Goal: Task Accomplishment & Management: Complete application form

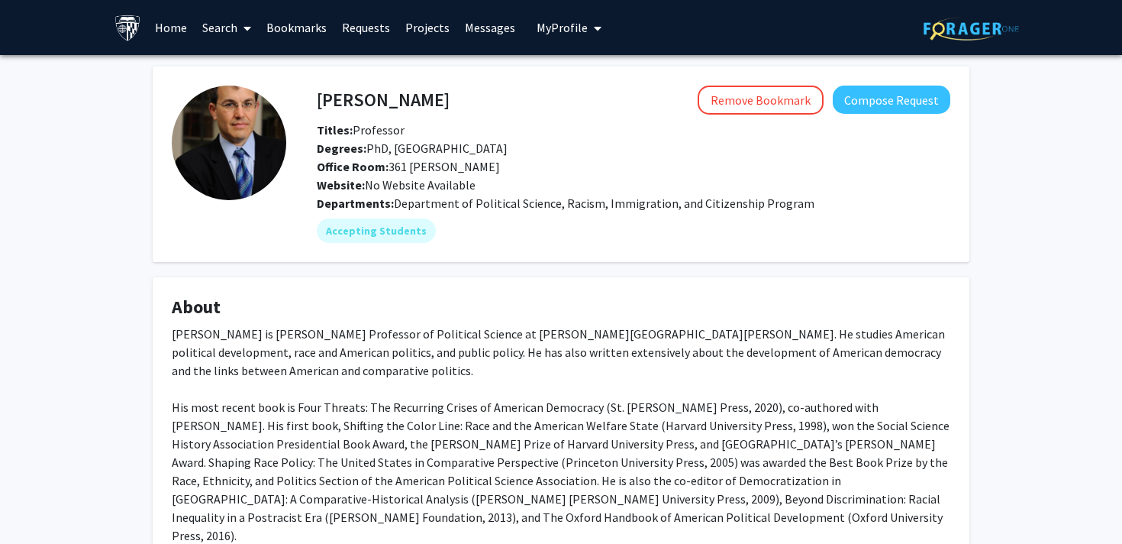
click at [115, 34] on img at bounding box center [128, 28] width 27 height 27
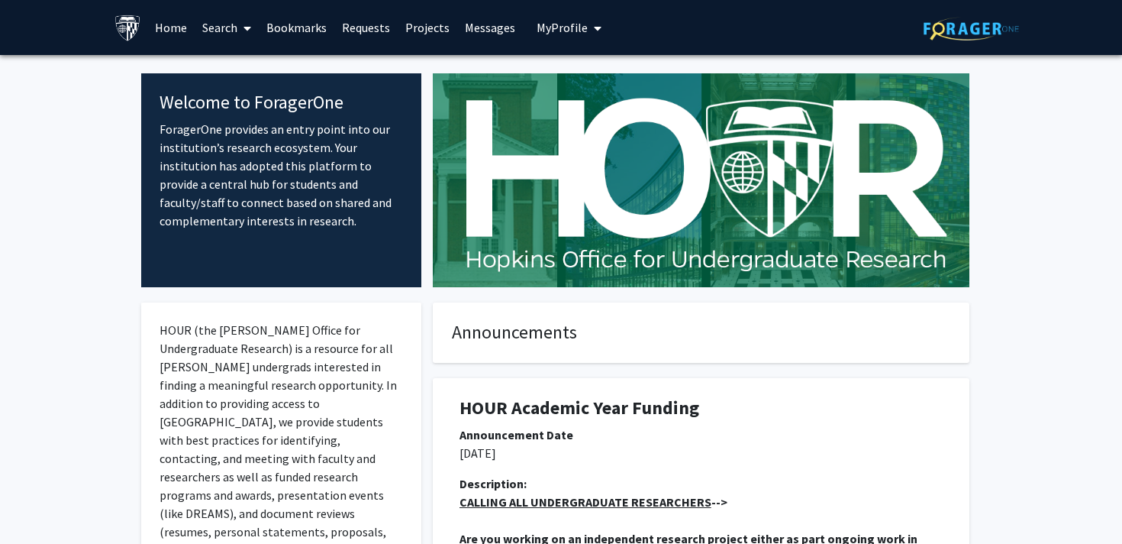
click at [309, 23] on link "Bookmarks" at bounding box center [297, 27] width 76 height 53
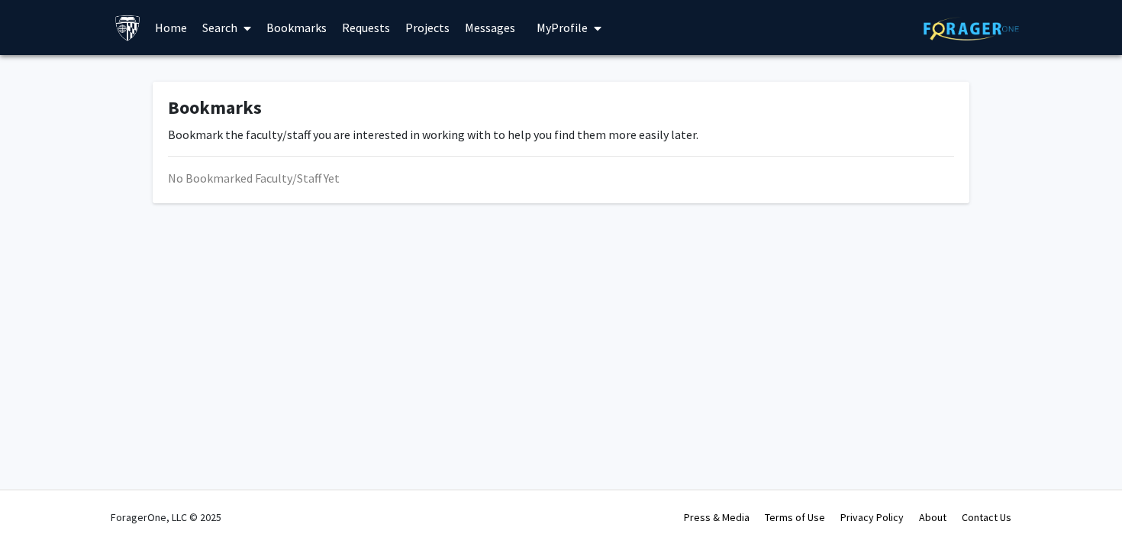
click at [292, 25] on link "Bookmarks" at bounding box center [297, 27] width 76 height 53
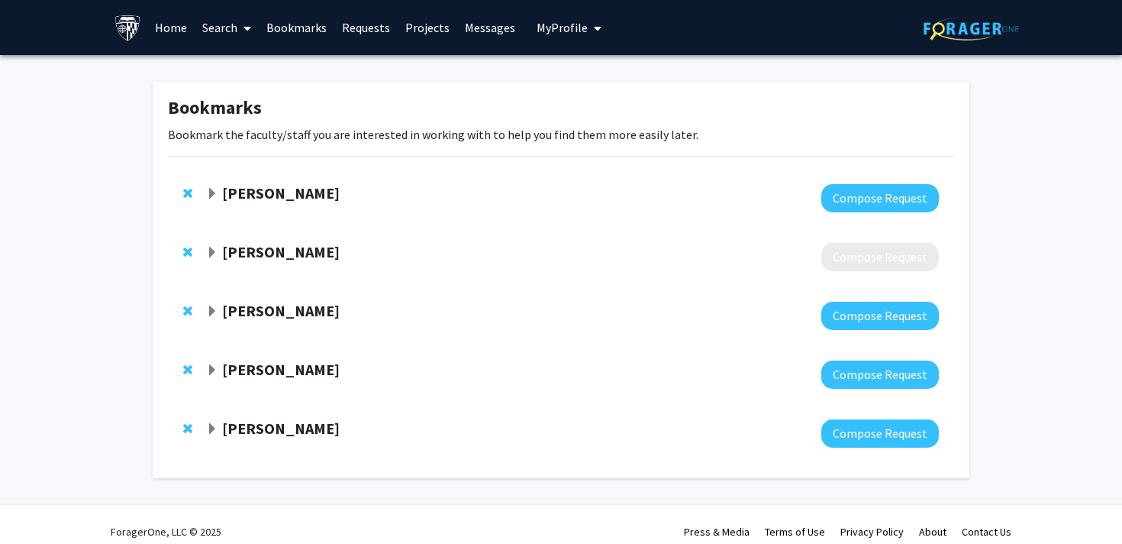
click at [222, 373] on strong "[PERSON_NAME]" at bounding box center [281, 369] width 118 height 19
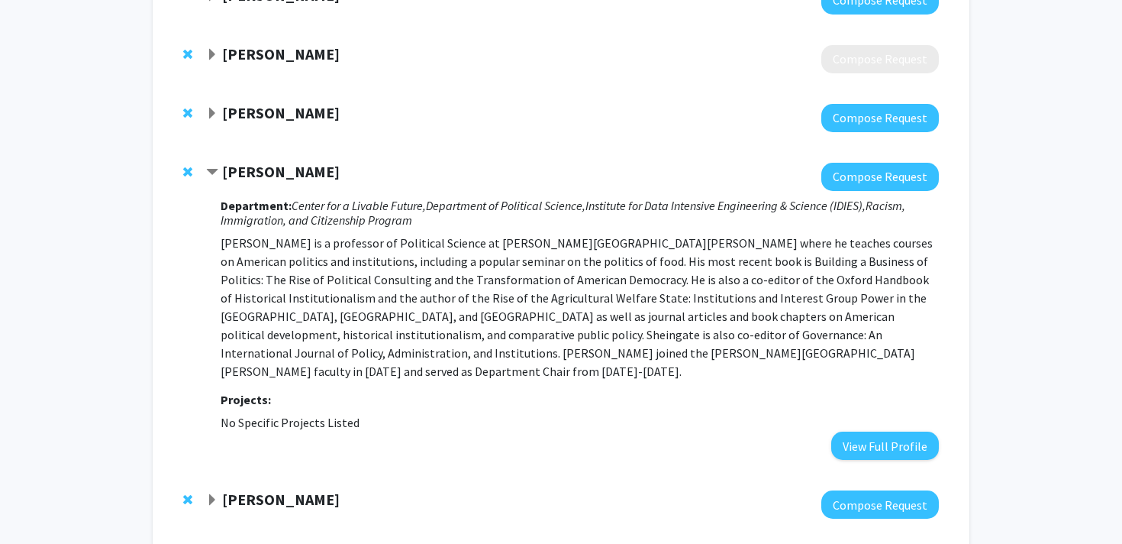
scroll to position [265, 0]
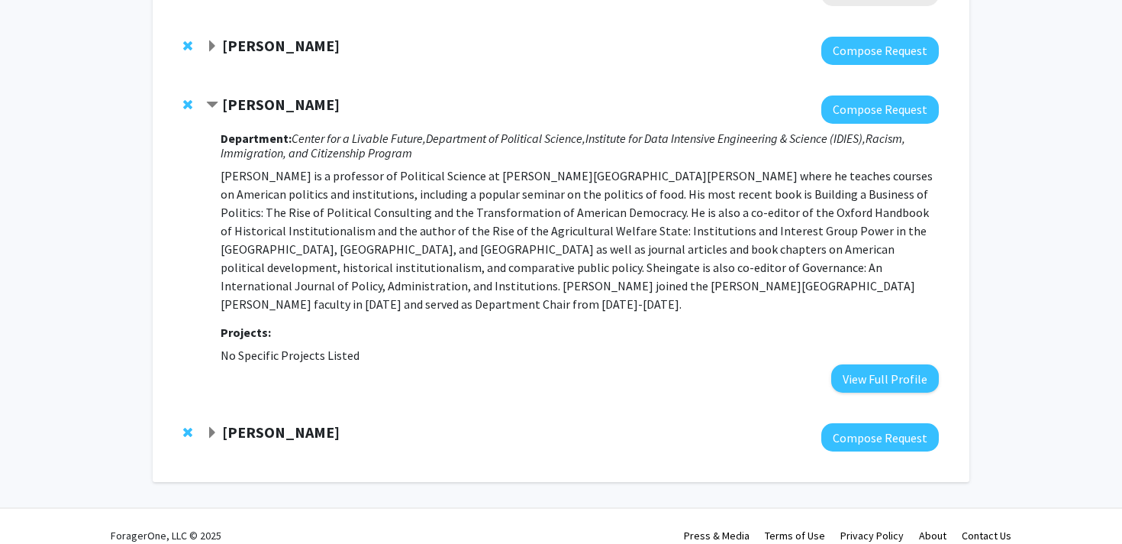
click at [225, 422] on strong "[PERSON_NAME]" at bounding box center [281, 431] width 118 height 19
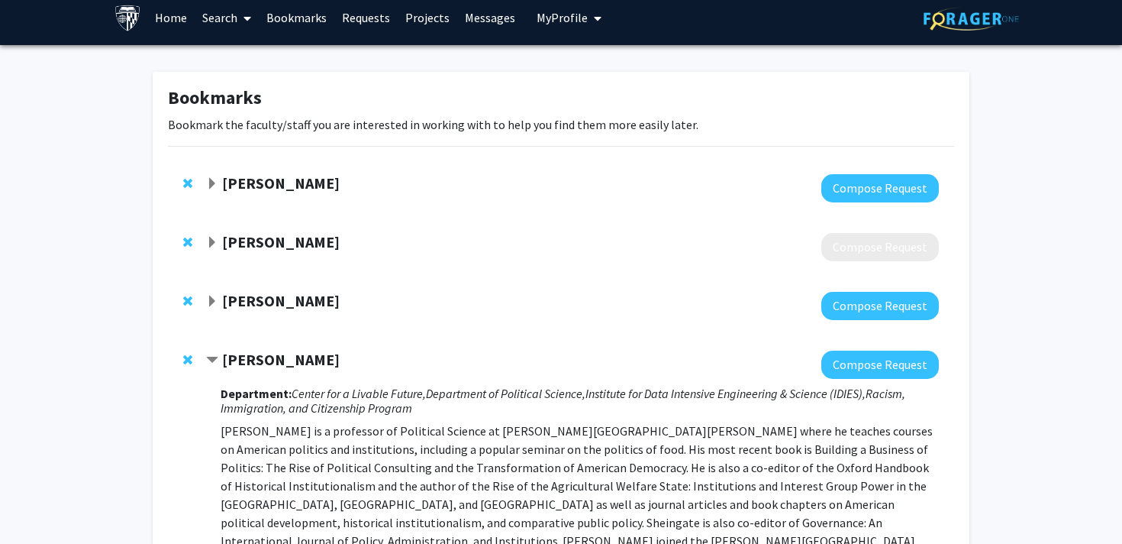
scroll to position [8, 0]
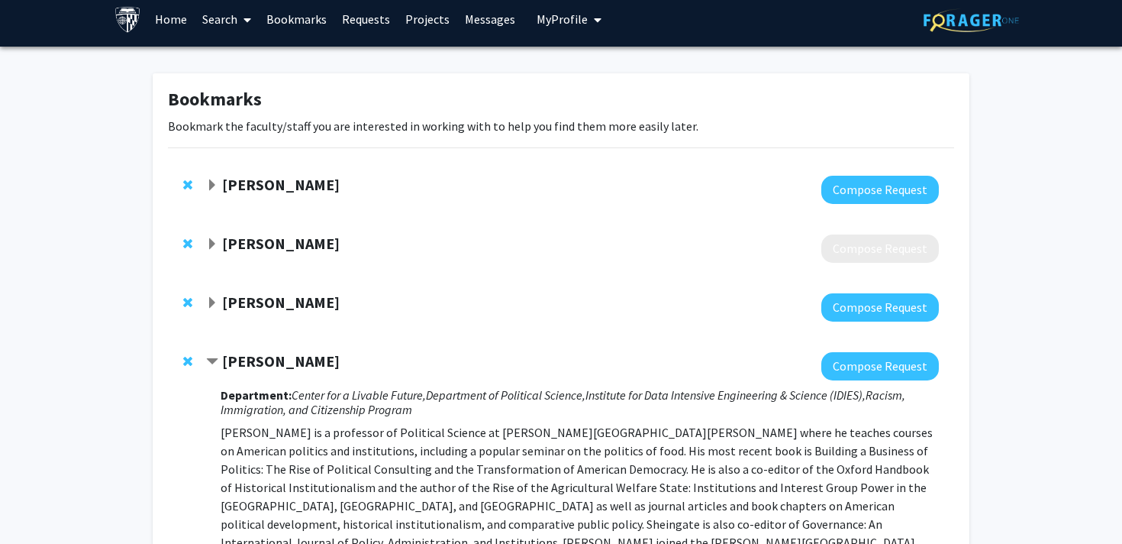
click at [254, 243] on strong "[PERSON_NAME]" at bounding box center [281, 243] width 118 height 19
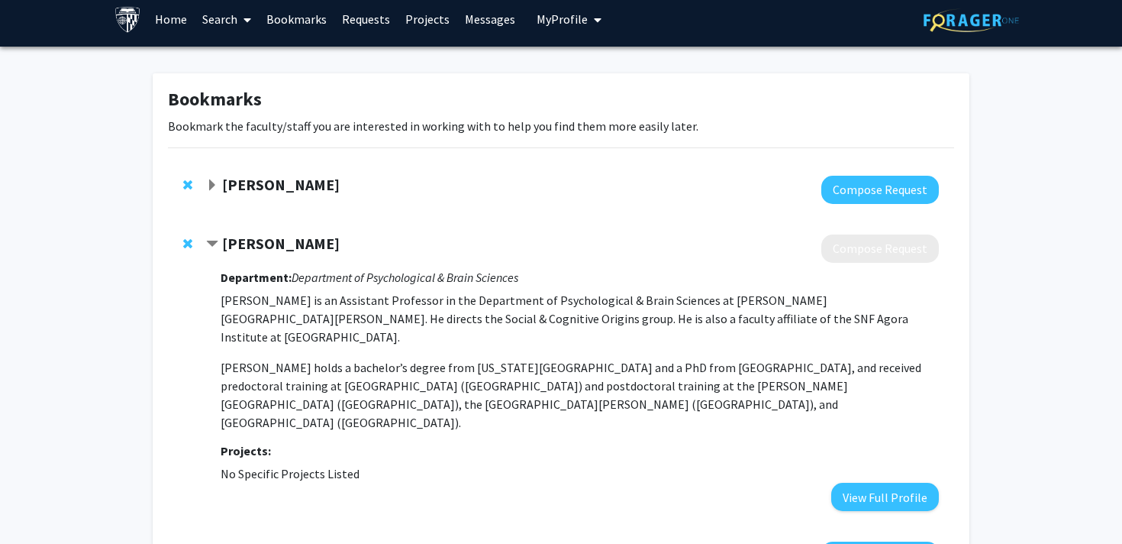
click at [254, 243] on strong "[PERSON_NAME]" at bounding box center [281, 243] width 118 height 19
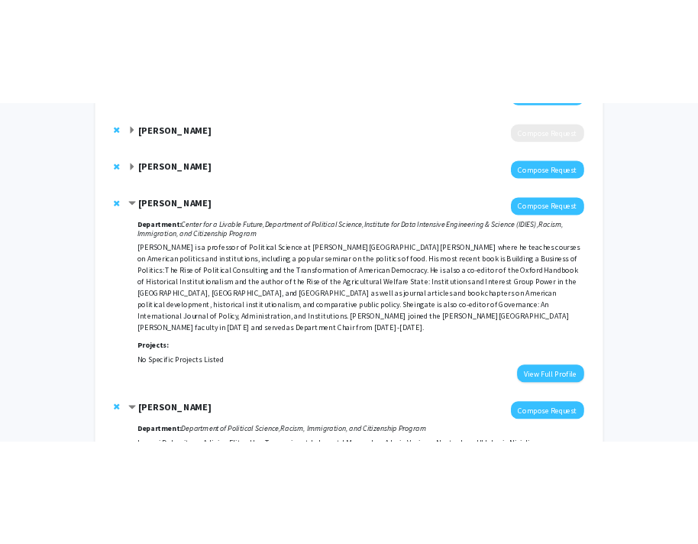
scroll to position [182, 0]
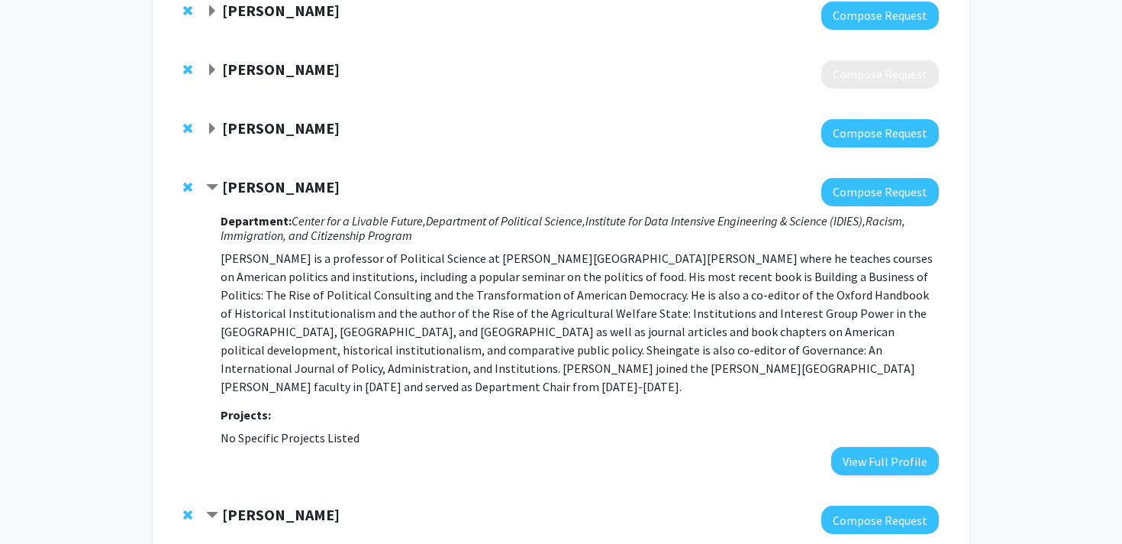
click at [302, 131] on strong "[PERSON_NAME]" at bounding box center [281, 127] width 118 height 19
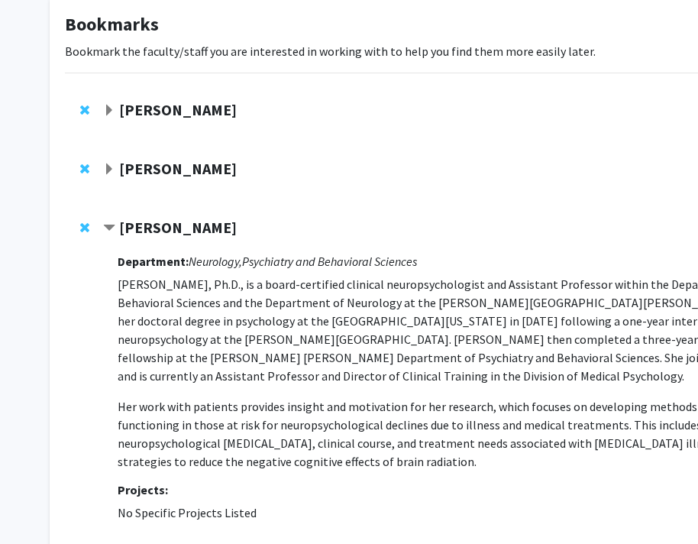
scroll to position [0, 0]
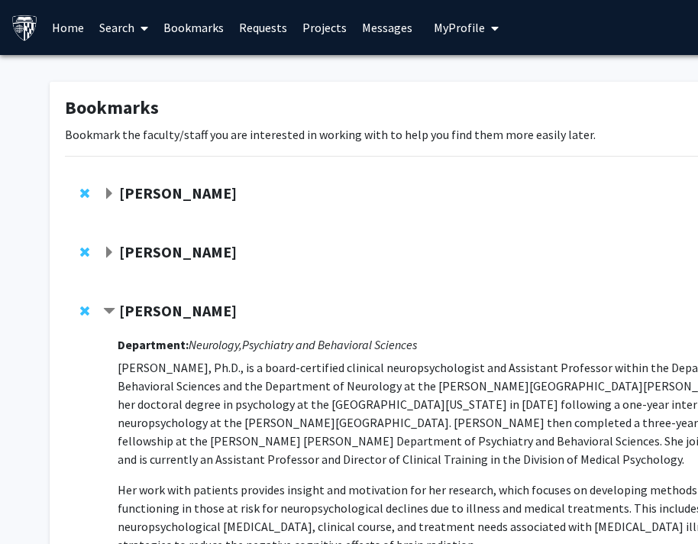
click at [116, 32] on link "Search" at bounding box center [124, 27] width 64 height 53
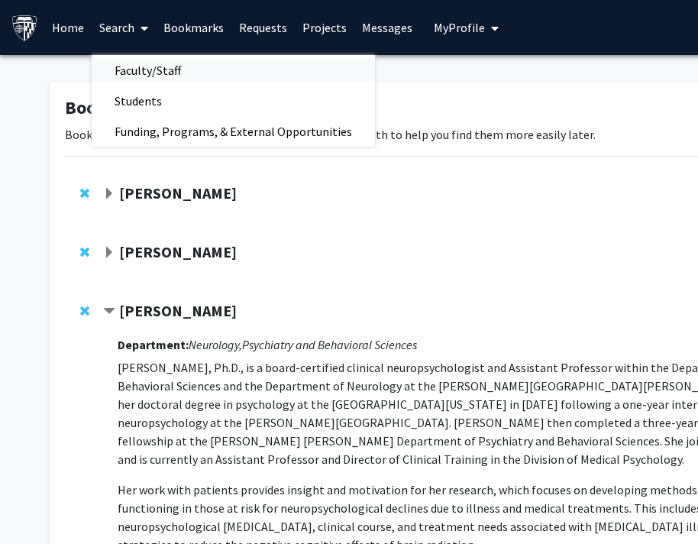
click at [144, 63] on span "Faculty/Staff" at bounding box center [148, 70] width 112 height 31
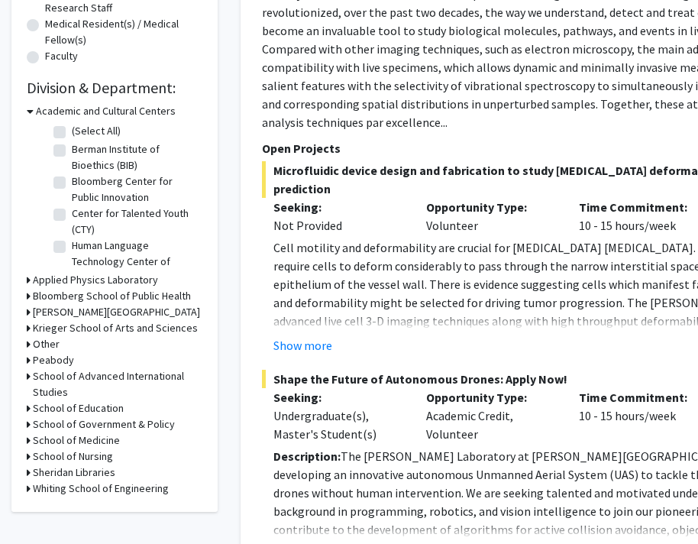
scroll to position [428, 0]
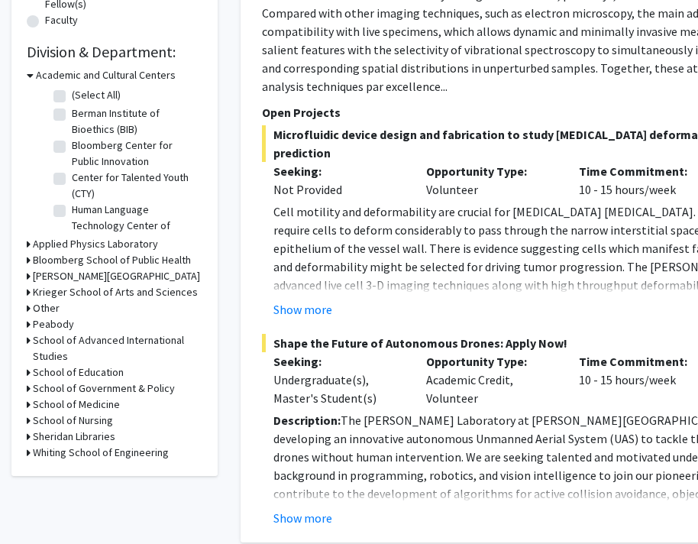
click at [83, 294] on h3 "Krieger School of Arts and Sciences" at bounding box center [115, 292] width 165 height 16
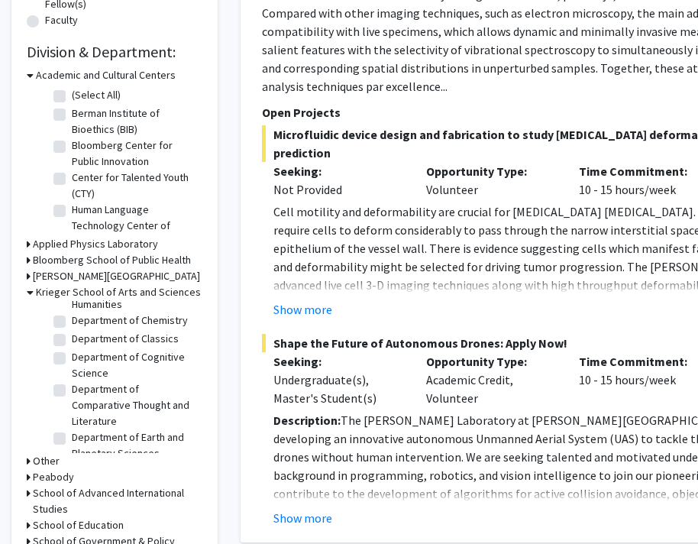
scroll to position [370, 0]
click at [94, 355] on label "Department of Cognitive Science" at bounding box center [135, 366] width 127 height 32
click at [82, 355] on input "Department of Cognitive Science" at bounding box center [77, 355] width 10 height 10
checkbox input "true"
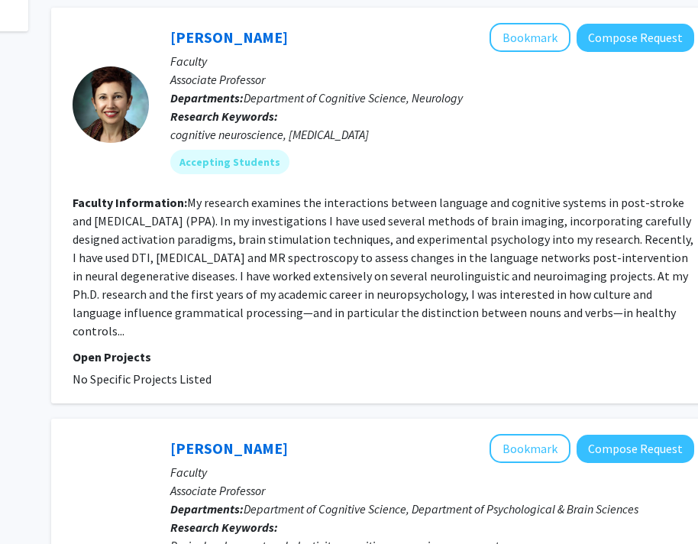
scroll to position [696, 190]
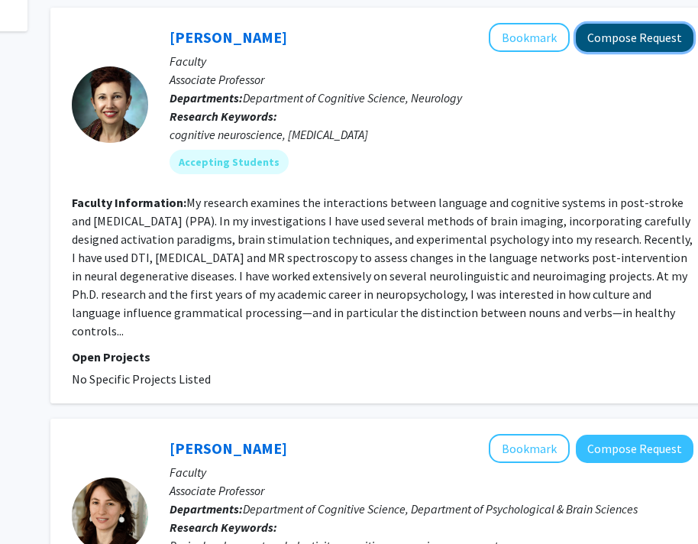
click at [626, 42] on button "Compose Request" at bounding box center [635, 38] width 118 height 28
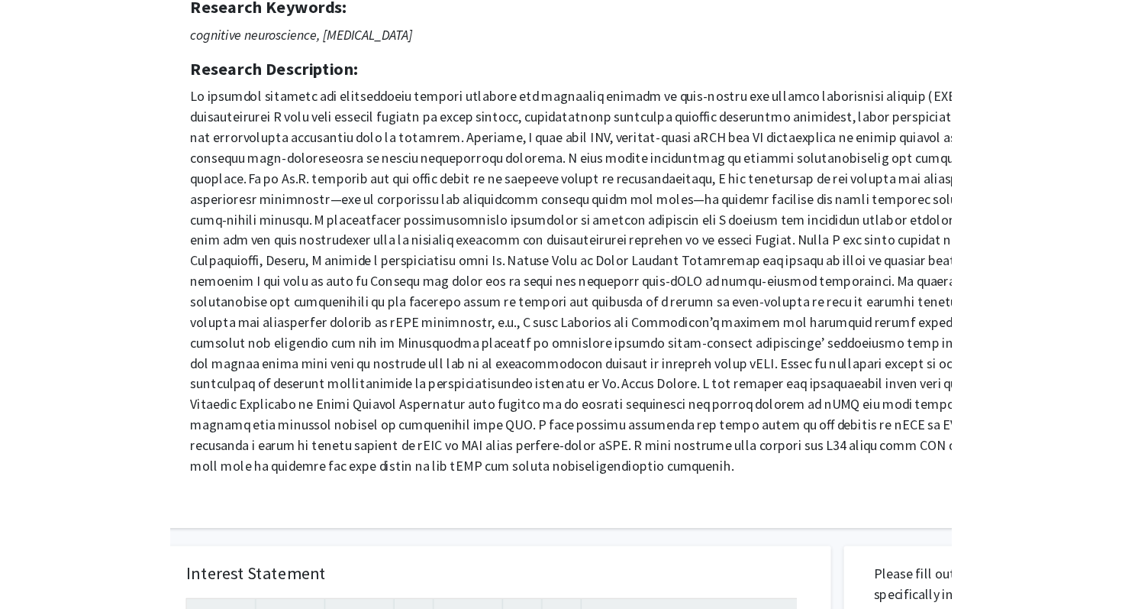
scroll to position [219, 0]
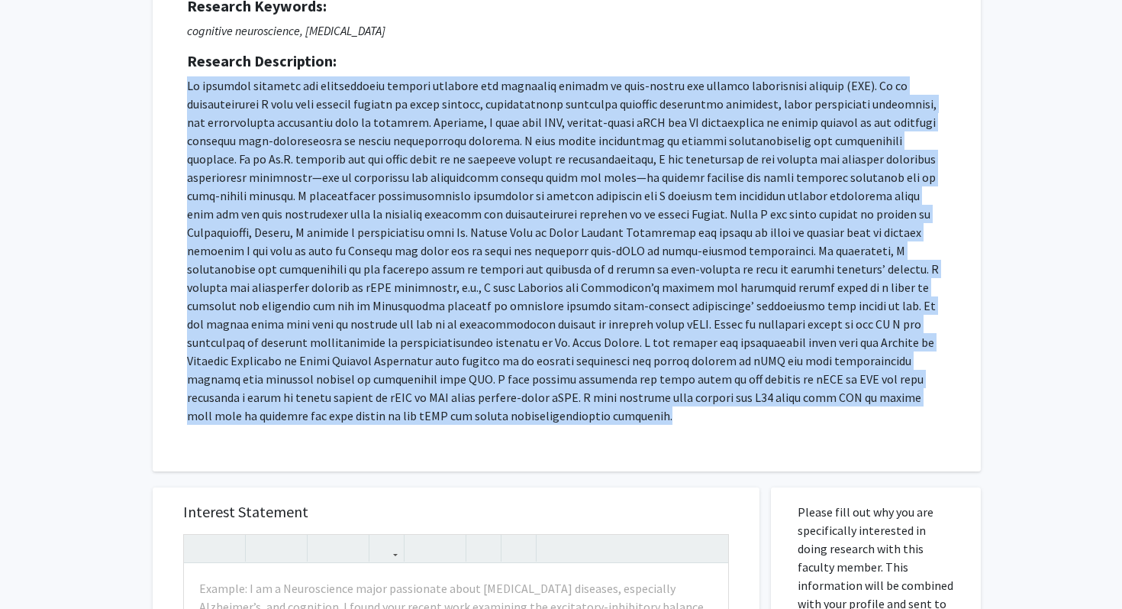
drag, startPoint x: 181, startPoint y: 88, endPoint x: 800, endPoint y: 410, distance: 698.1
click at [800, 410] on div "Request for Kyrana Tsapkini Departments: Department of Cognitive Science, Neuro…" at bounding box center [567, 174] width 790 height 556
copy p "My research examines the interactions between language and cognitive systems in…"
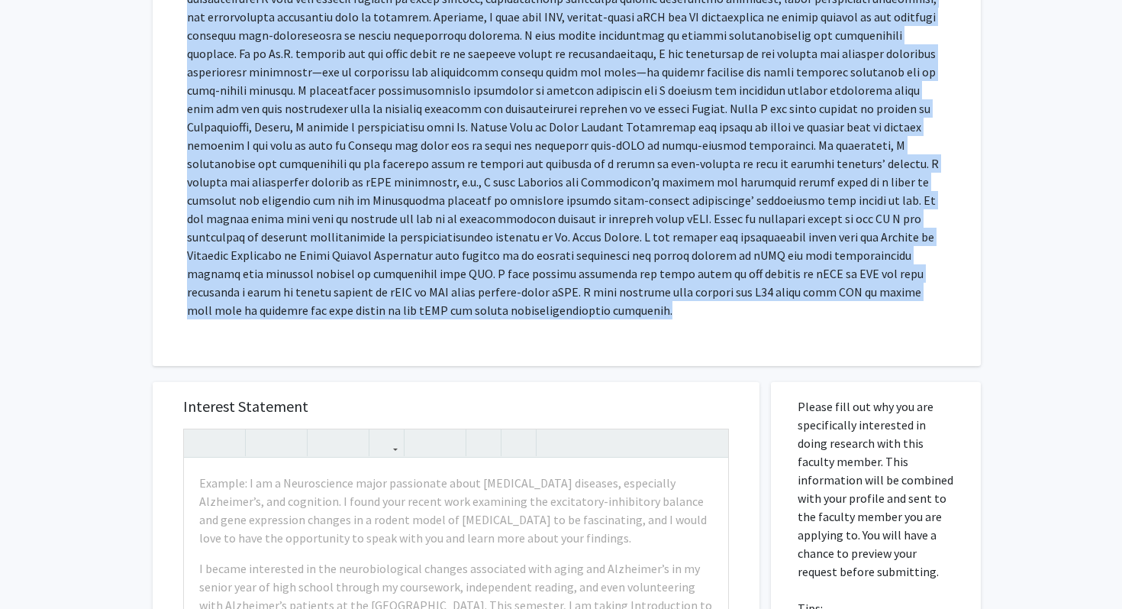
scroll to position [334, 0]
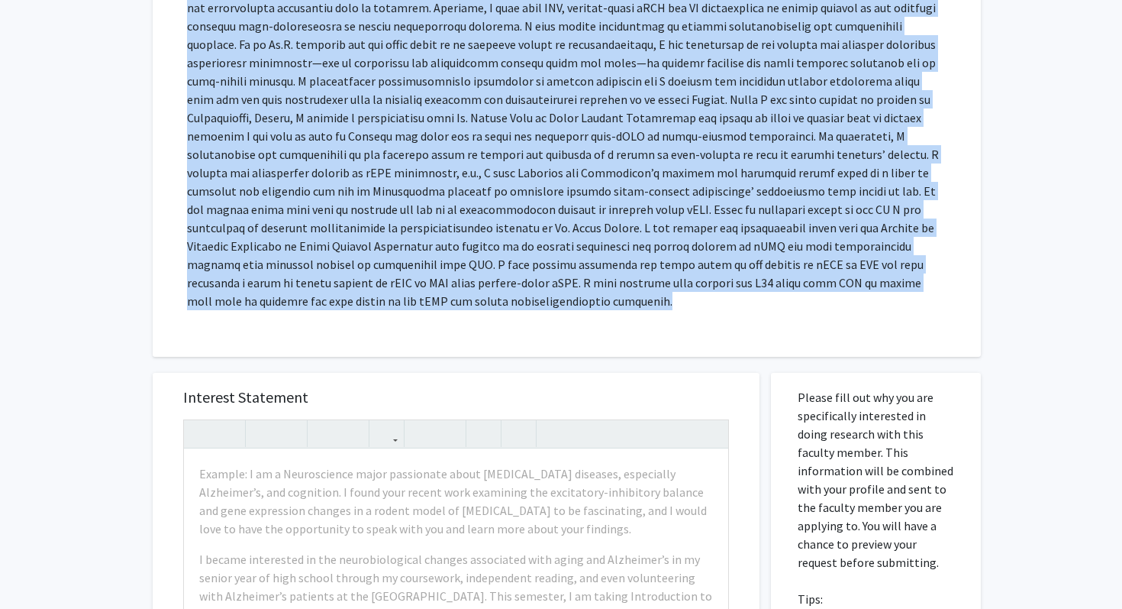
click at [379, 287] on p at bounding box center [567, 136] width 760 height 348
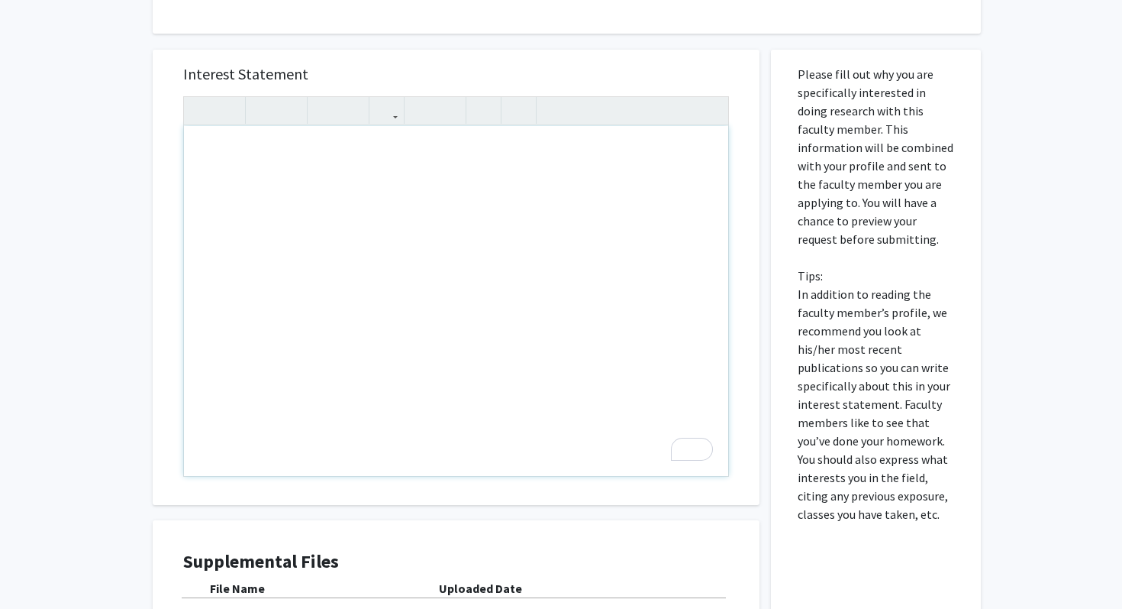
scroll to position [655, 0]
click at [298, 179] on div "To enrich screen reader interactions, please activate Accessibility in Grammarl…" at bounding box center [456, 303] width 544 height 350
paste div "To enrich screen reader interactions, please activate Accessibility in Grammarl…"
type textarea "<p>Dear Dr. [Last Name],</p><br><p>My name is Kaitlyn Rex, and I am a sophomore…"
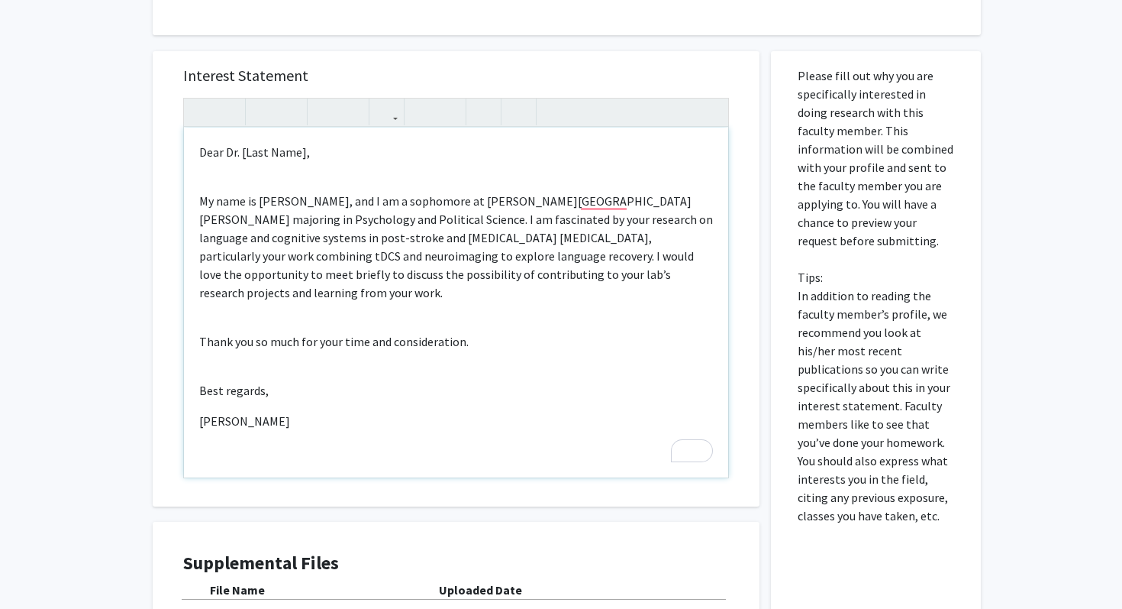
click at [254, 143] on p "Dear Dr. [Last Name]," at bounding box center [456, 152] width 514 height 18
click at [250, 143] on p "Dear Dr. [Last Name]," at bounding box center [456, 152] width 514 height 18
drag, startPoint x: 241, startPoint y: 134, endPoint x: 302, endPoint y: 134, distance: 61.1
click at [302, 143] on p "Dear Dr. [Last Name]," at bounding box center [456, 152] width 514 height 18
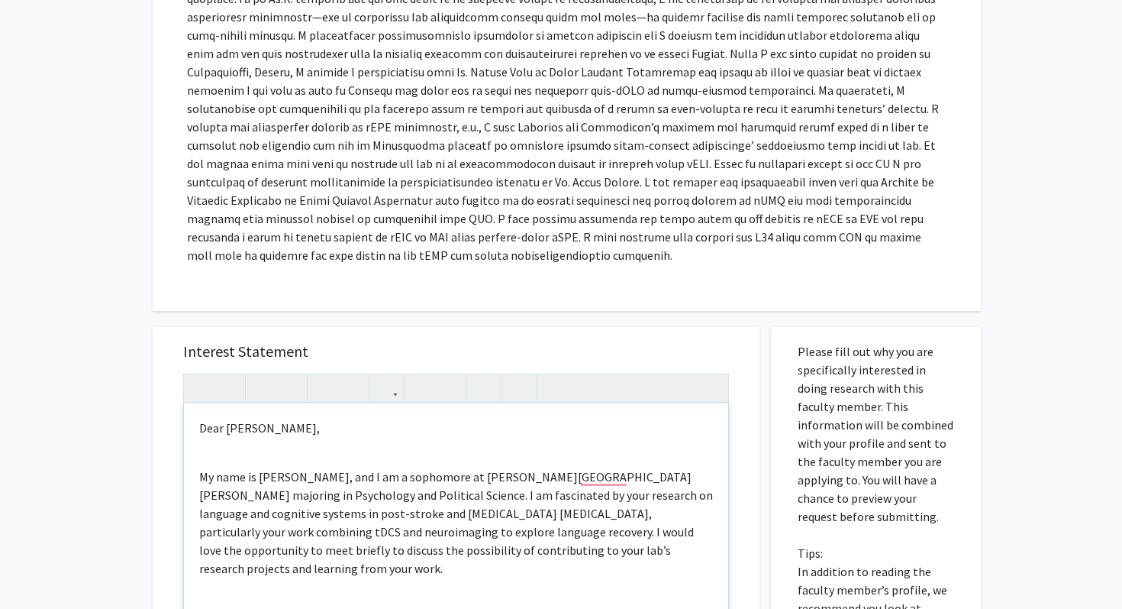
scroll to position [405, 0]
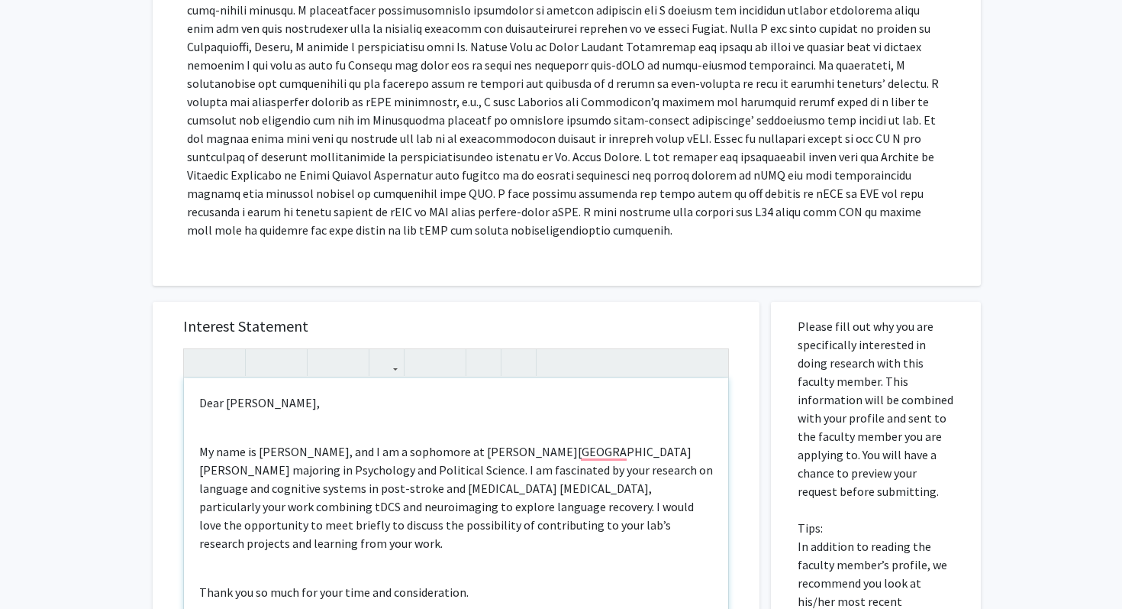
click at [231, 419] on div "Dear Dr. Tsapkini, My name is Kaitlyn Rex, and I am a sophomore at Johns Hopkin…" at bounding box center [456, 553] width 544 height 350
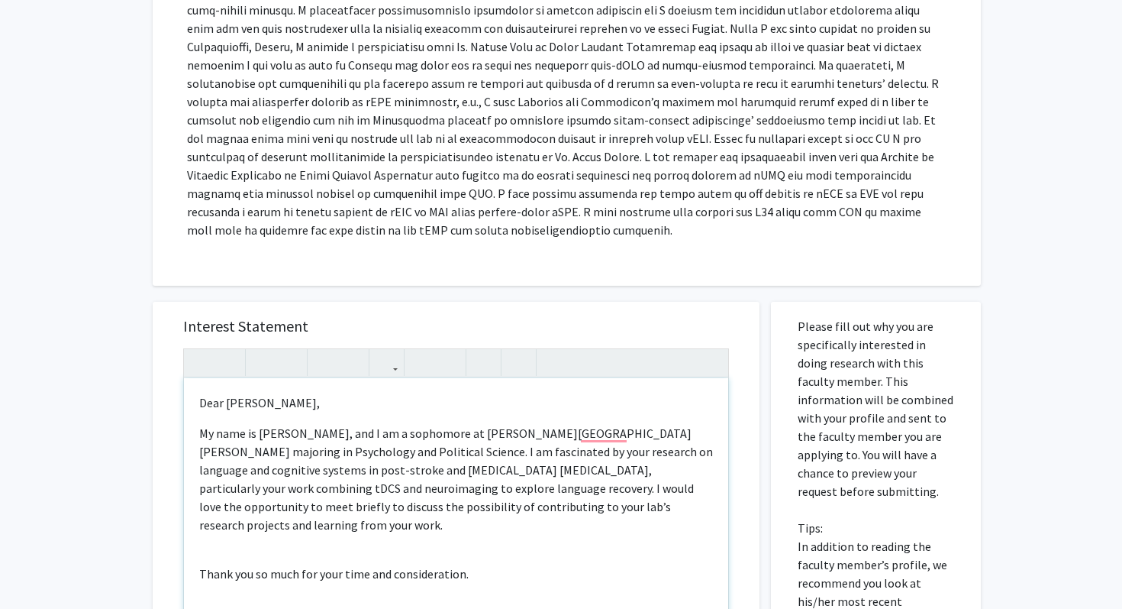
click at [575, 451] on p "My name is Kaitlyn Rex, and I am a sophomore at Johns Hopkins University majori…" at bounding box center [456, 479] width 514 height 110
drag, startPoint x: 574, startPoint y: 451, endPoint x: 622, endPoint y: 451, distance: 47.3
click at [622, 451] on p "My name is Kaitlyn Rex, and I am a sophomore at Johns Hopkins University majori…" at bounding box center [456, 479] width 514 height 110
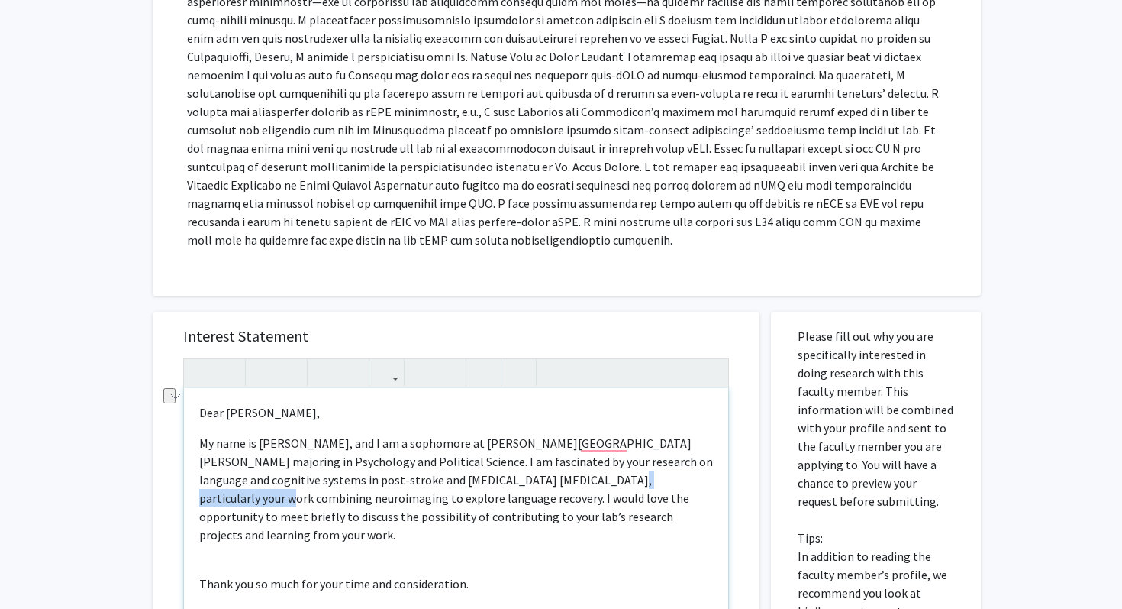
drag, startPoint x: 514, startPoint y: 461, endPoint x: 639, endPoint y: 460, distance: 125.2
click at [639, 460] on p "My name is Kaitlyn Rex, and I am a sophomore at Johns Hopkins University majori…" at bounding box center [456, 489] width 514 height 110
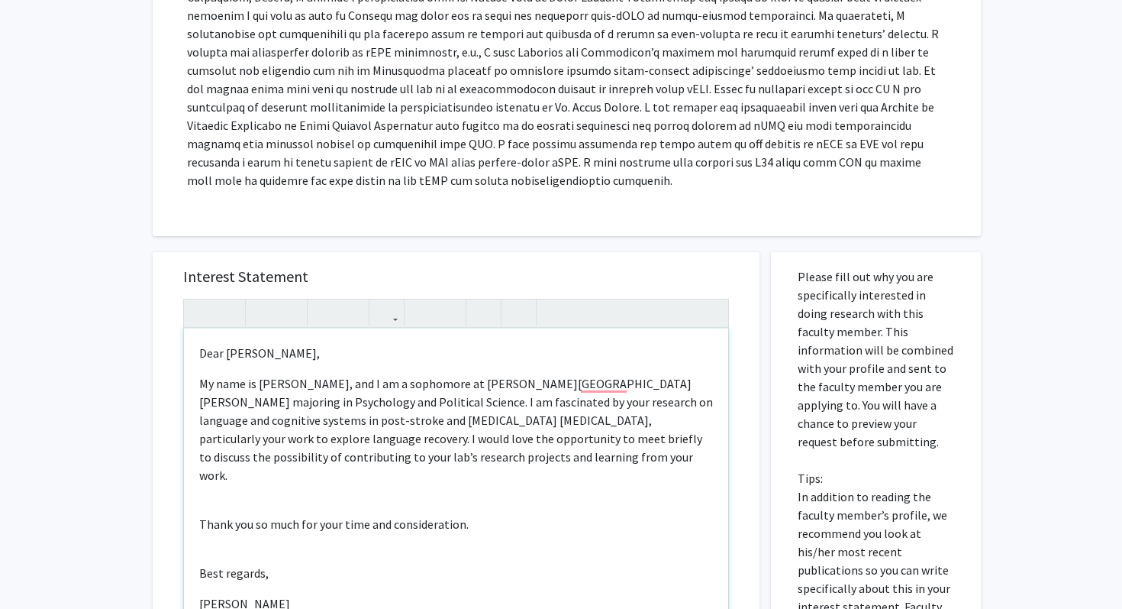
click at [361, 469] on div "Dear Dr. Tsapkini, My name is Kaitlyn Rex, and I am a sophomore at Johns Hopkin…" at bounding box center [456, 503] width 544 height 350
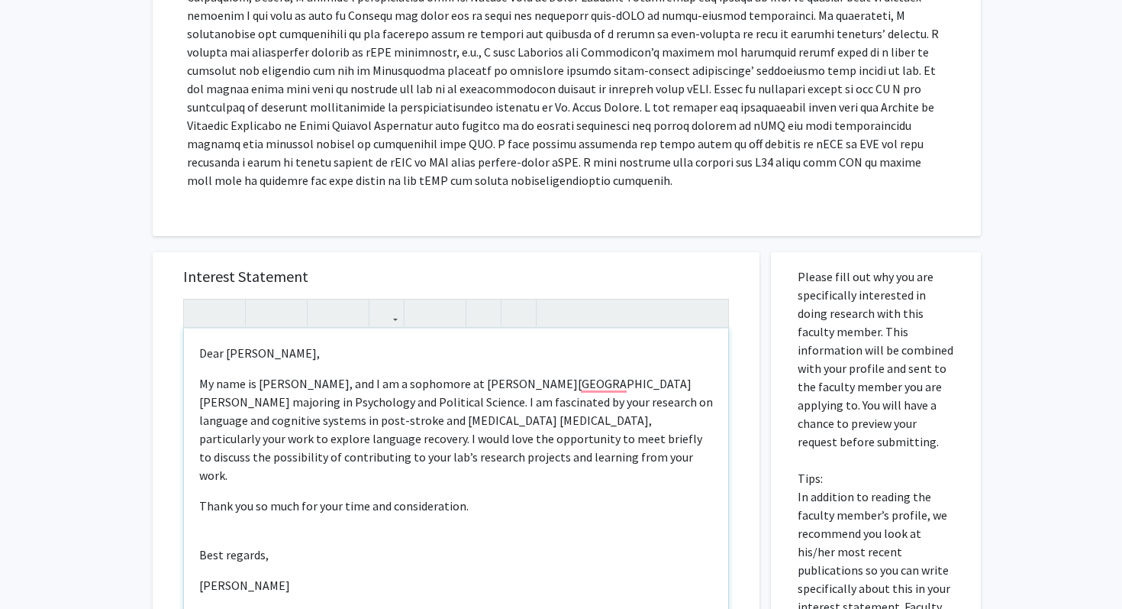
click at [266, 486] on div "Dear Dr. Tsapkini, My name is Kaitlyn Rex, and I am a sophomore at Johns Hopkin…" at bounding box center [456, 503] width 544 height 350
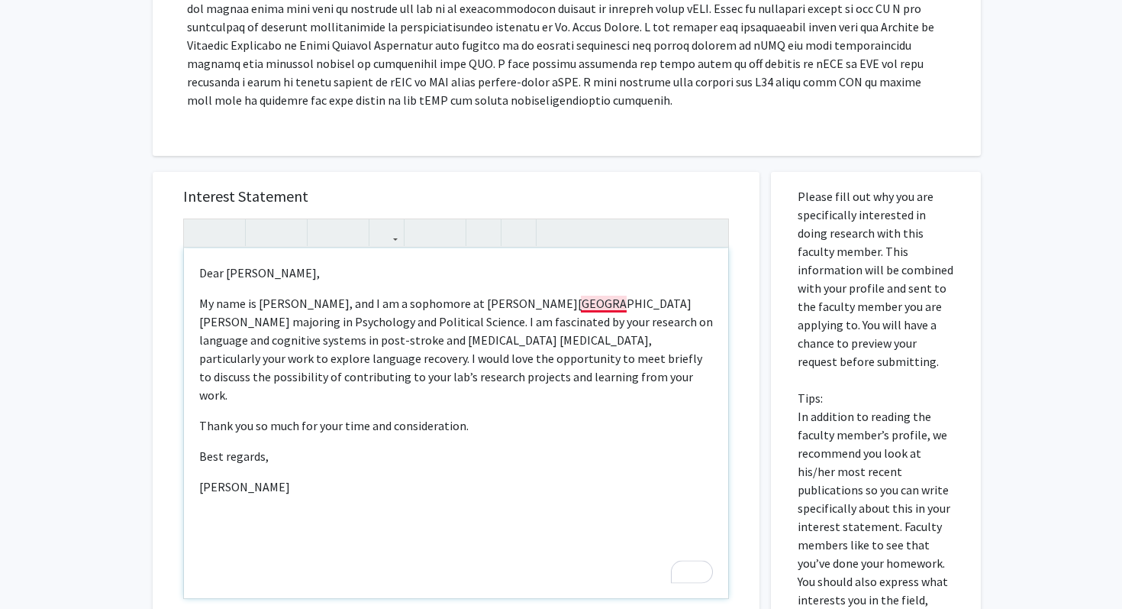
click at [599, 294] on p "My name is Kaitlyn Rex, and I am a sophomore at Johns Hopkins University majori…" at bounding box center [456, 349] width 514 height 110
drag, startPoint x: 450, startPoint y: 286, endPoint x: 580, endPoint y: 286, distance: 129.8
click at [580, 294] on p "My name is Kaitlyn Rex, and I am a sophomore at Johns Hopkins University, major…" at bounding box center [456, 349] width 514 height 110
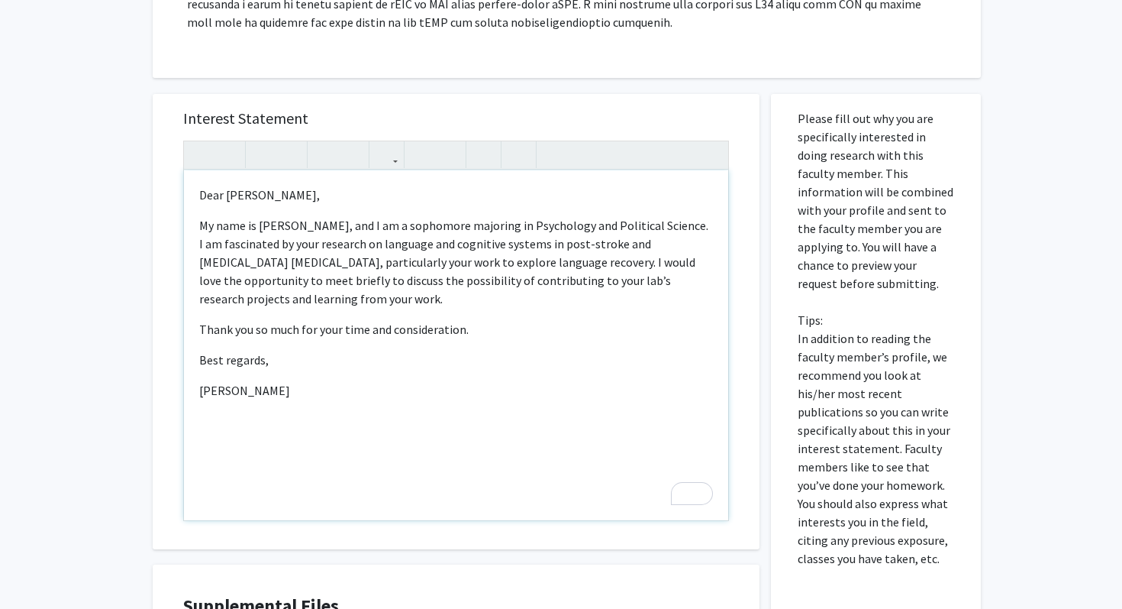
scroll to position [615, 0]
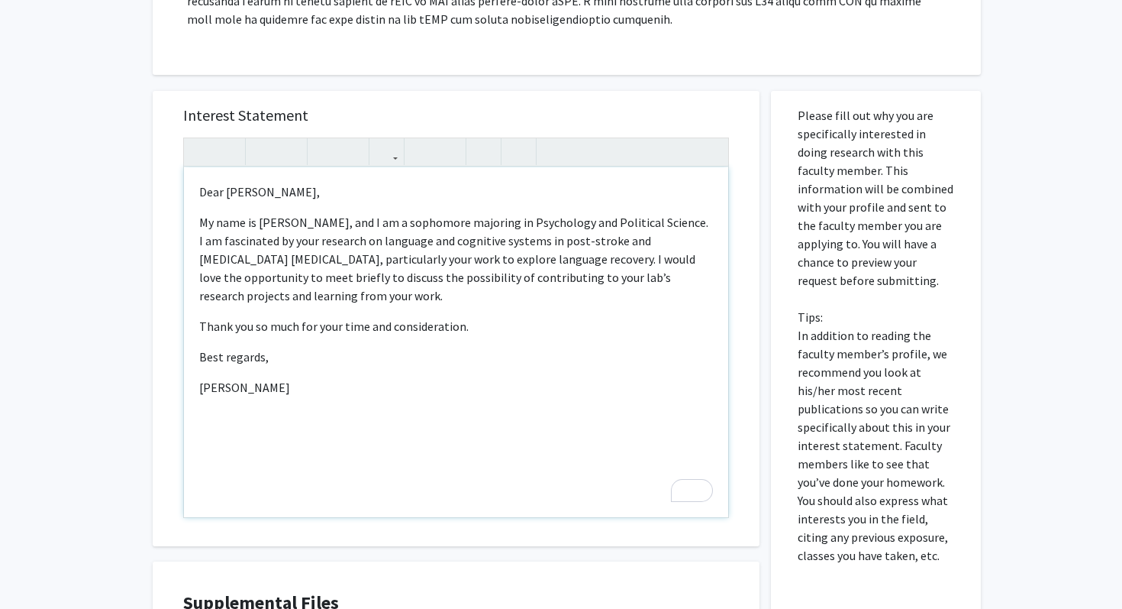
click at [670, 213] on p "My name is Kaitlyn Rex, and I am a sophomore majoring in Psychology and Politic…" at bounding box center [456, 259] width 514 height 92
click at [665, 213] on p "My name is Kaitlyn Rex, and I am a sophomore majoring in Psychology and Politic…" at bounding box center [456, 259] width 514 height 92
type textarea "<p>Dear Dr. Tsapkini,</p><p>My name is Kaitlyn Rex, and I am a sophomore majori…"
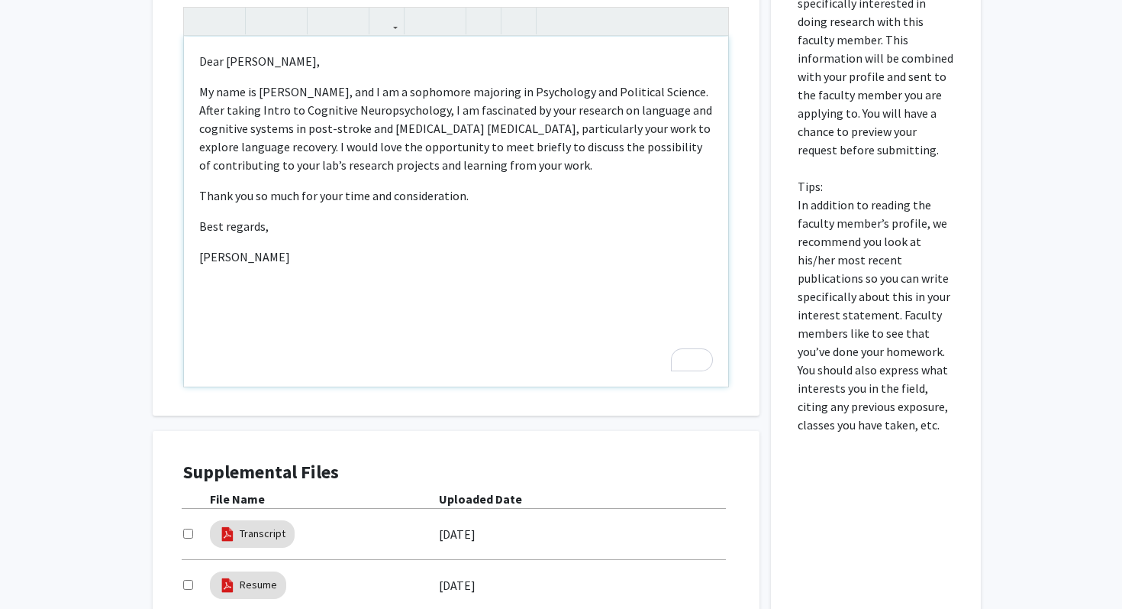
scroll to position [911, 0]
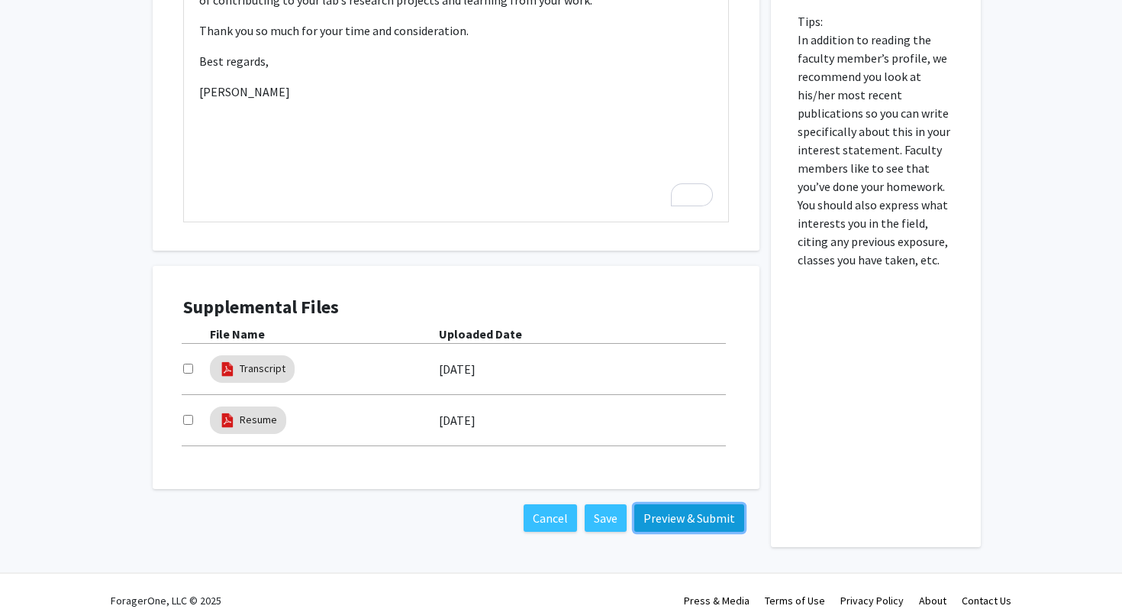
click at [703, 504] on button "Preview & Submit" at bounding box center [690, 517] width 110 height 27
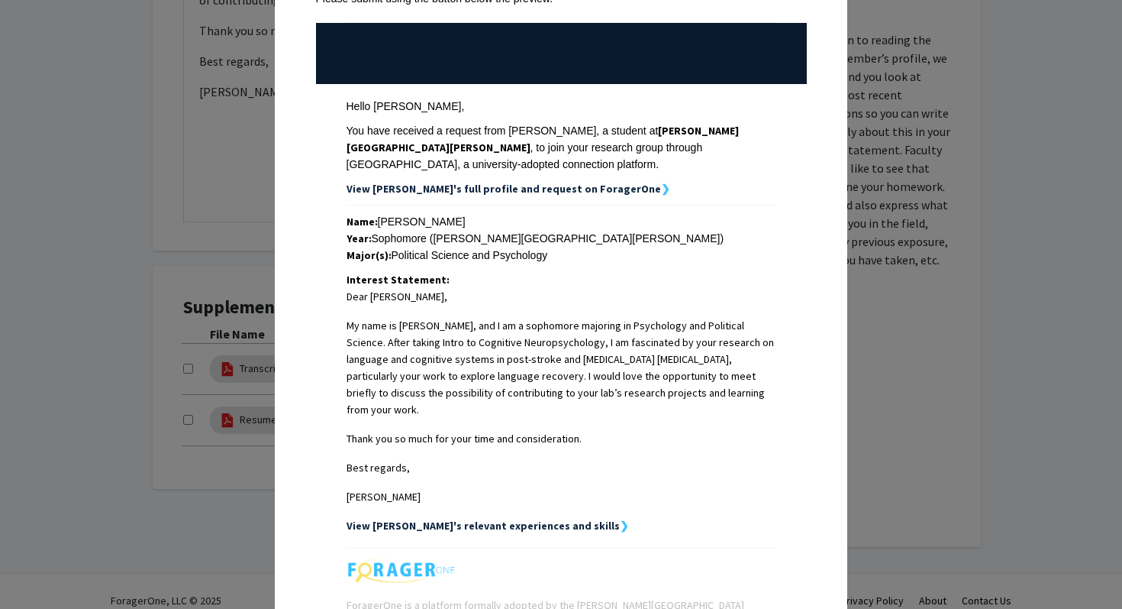
scroll to position [288, 0]
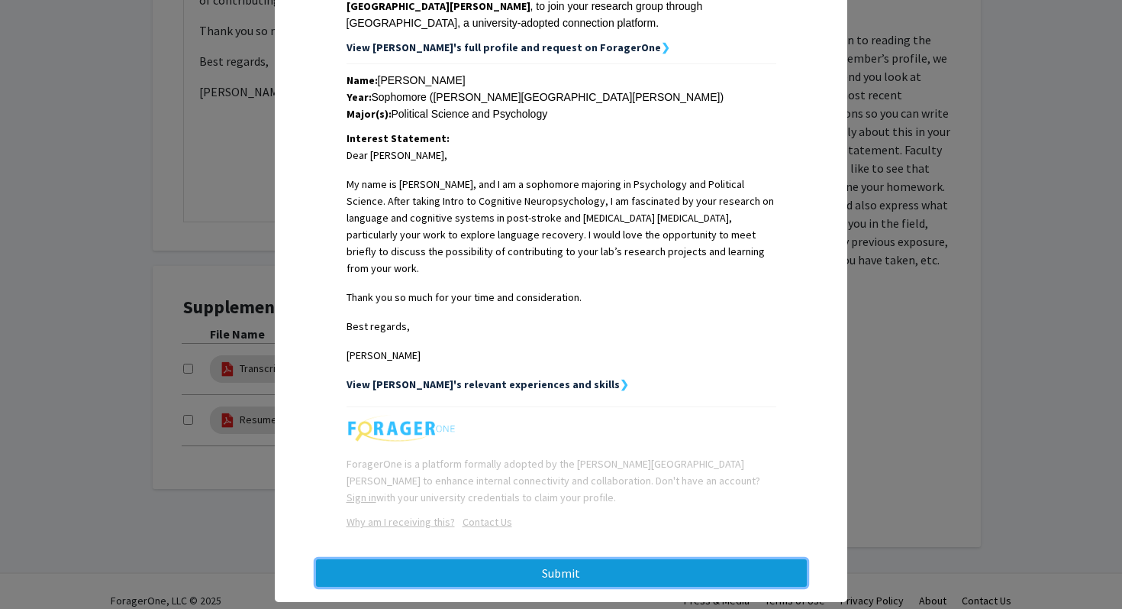
click at [580, 543] on button "Submit" at bounding box center [561, 572] width 491 height 27
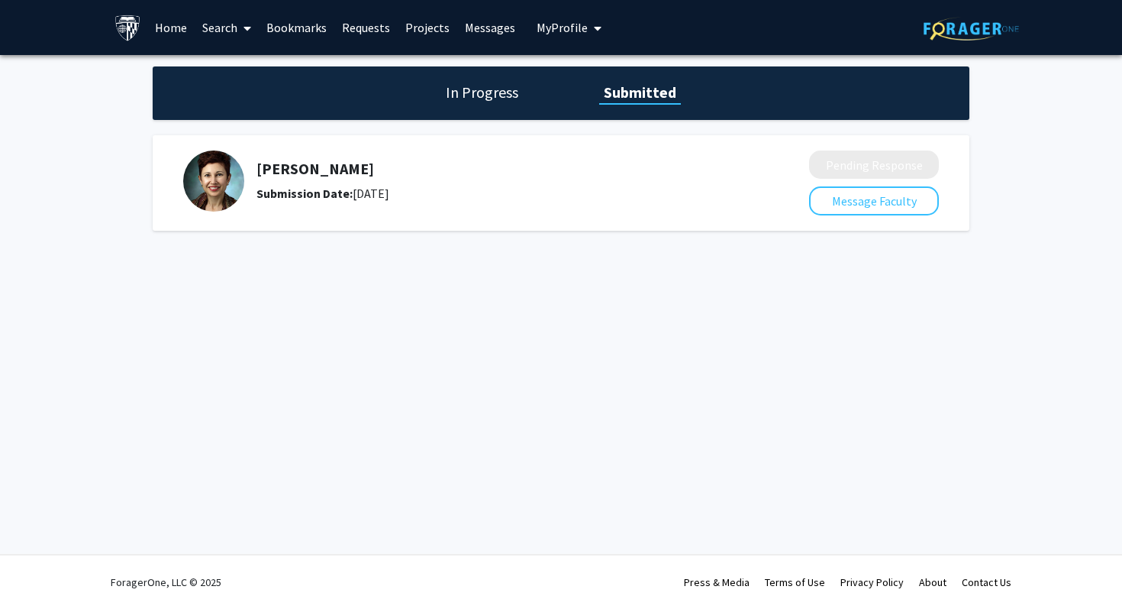
click at [169, 29] on link "Home" at bounding box center [170, 27] width 47 height 53
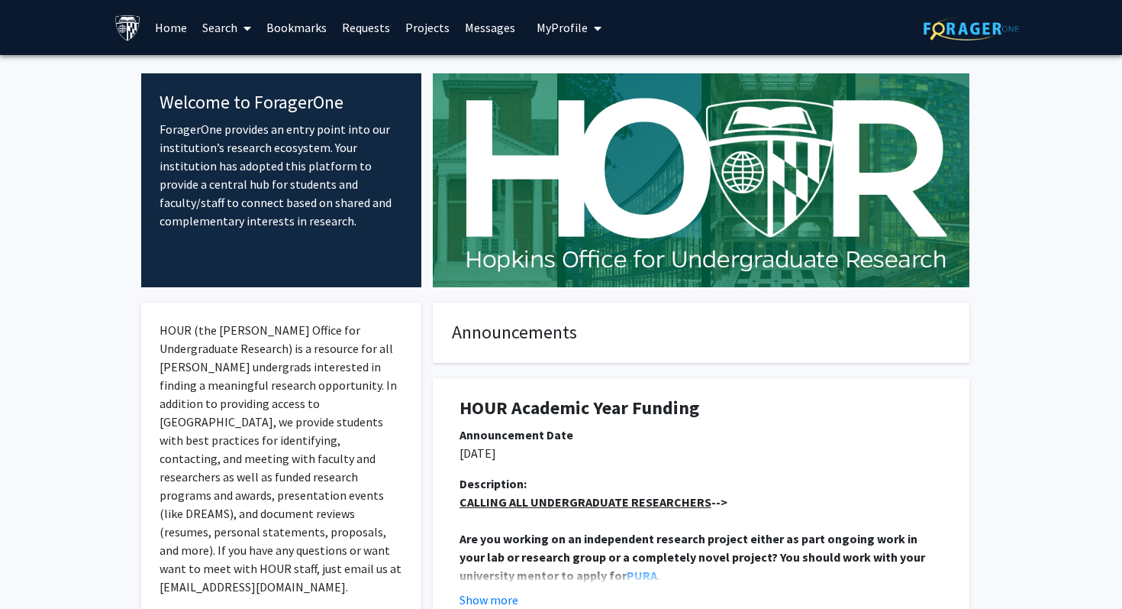
click at [237, 36] on span at bounding box center [244, 28] width 14 height 53
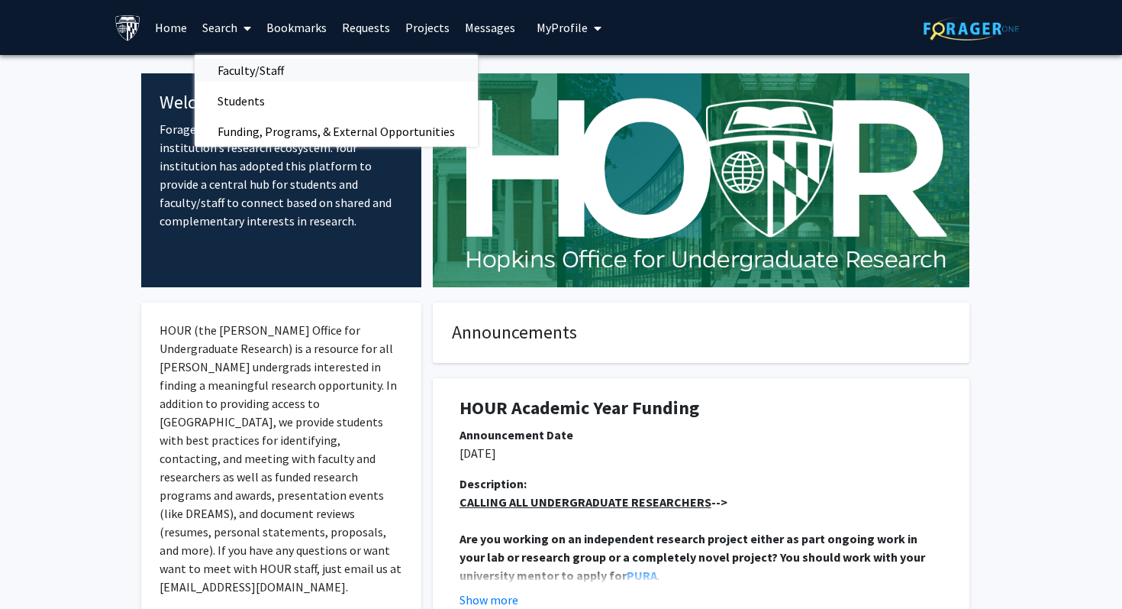
click at [235, 67] on span "Faculty/Staff" at bounding box center [251, 70] width 112 height 31
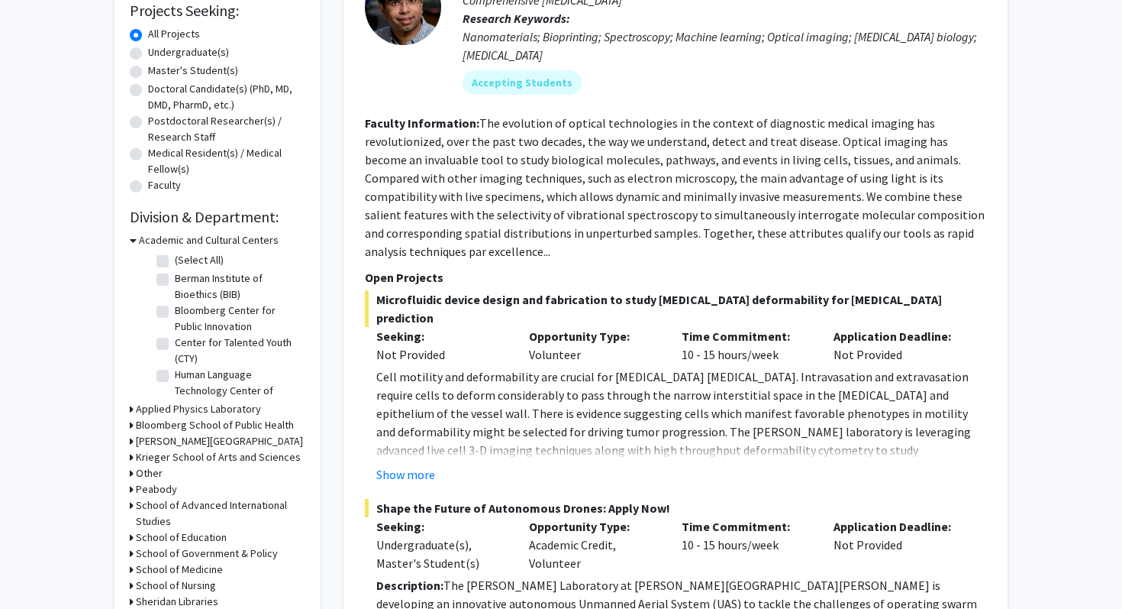
scroll to position [331, 0]
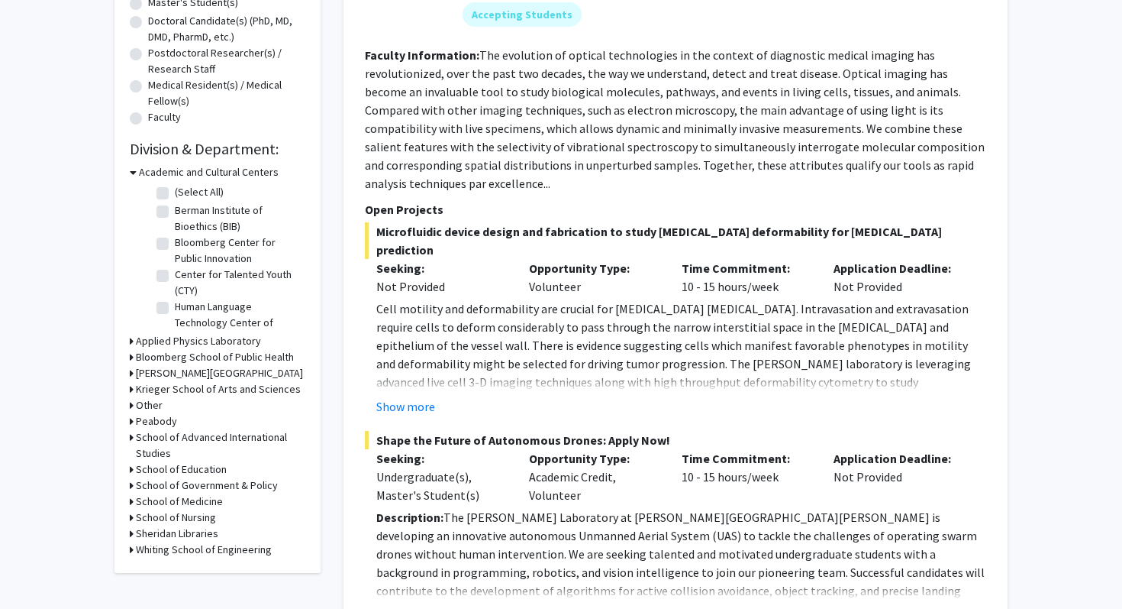
click at [234, 389] on h3 "Krieger School of Arts and Sciences" at bounding box center [218, 389] width 165 height 16
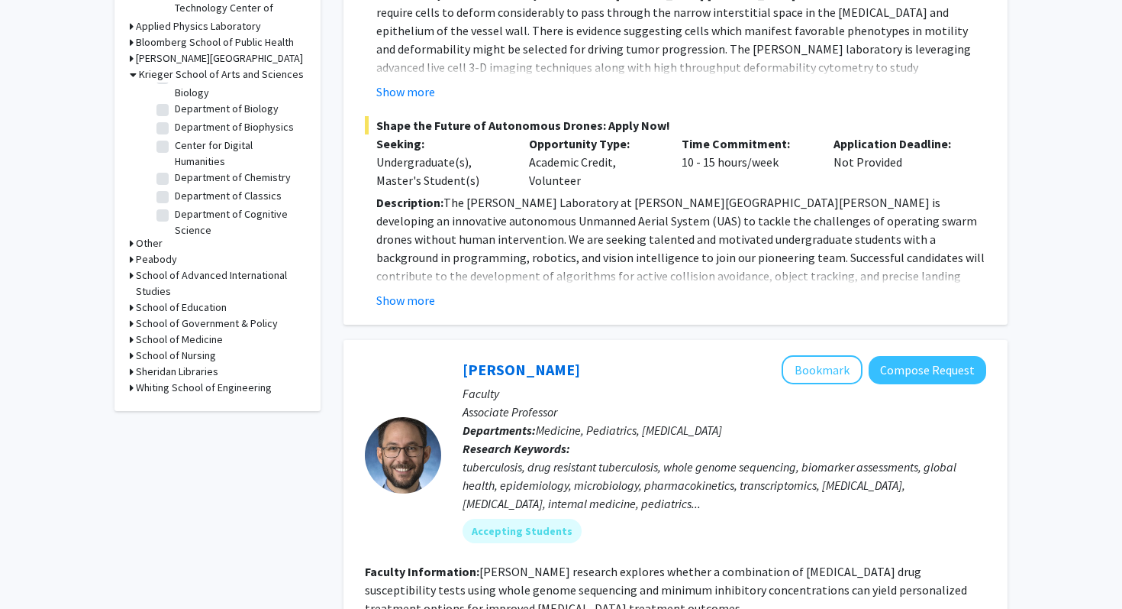
scroll to position [325, 0]
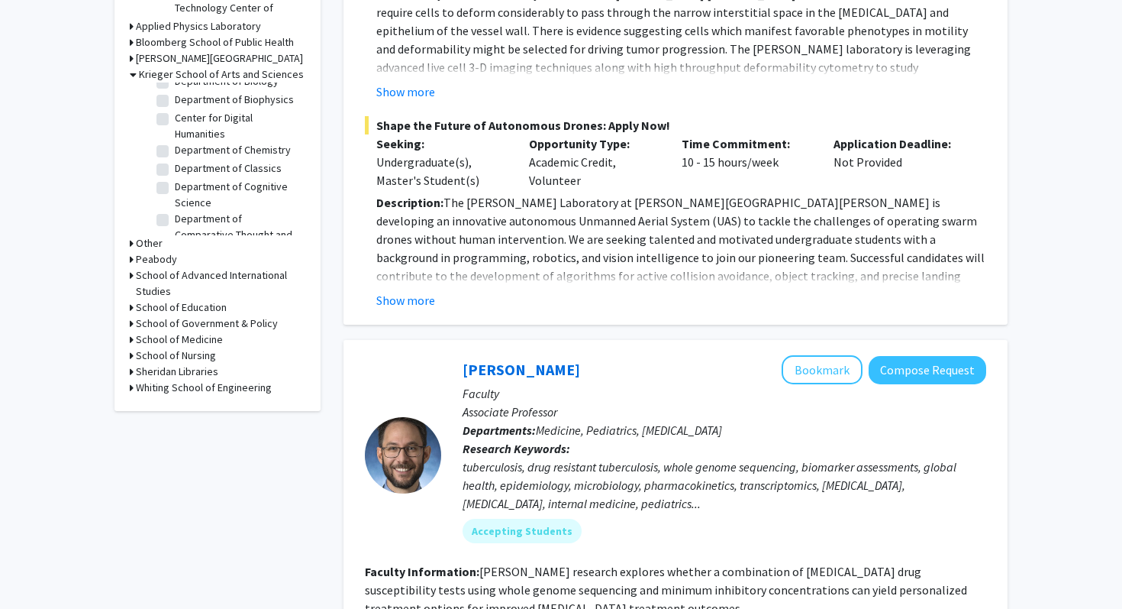
click at [241, 199] on label "Department of Cognitive Science" at bounding box center [238, 195] width 127 height 32
click at [185, 189] on input "Department of Cognitive Science" at bounding box center [180, 184] width 10 height 10
checkbox input "true"
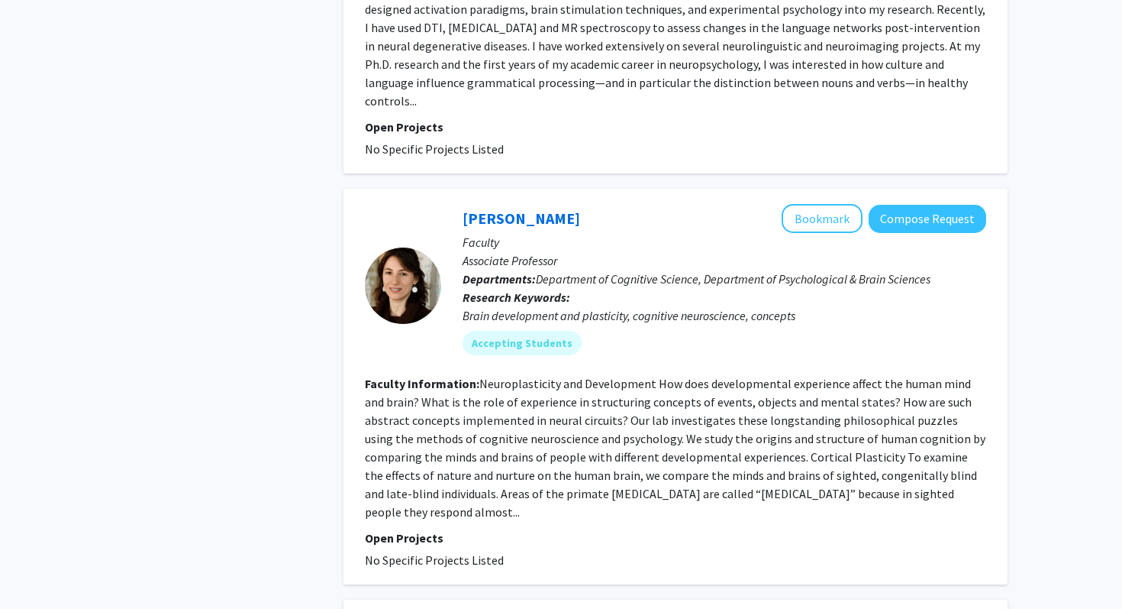
scroll to position [929, 0]
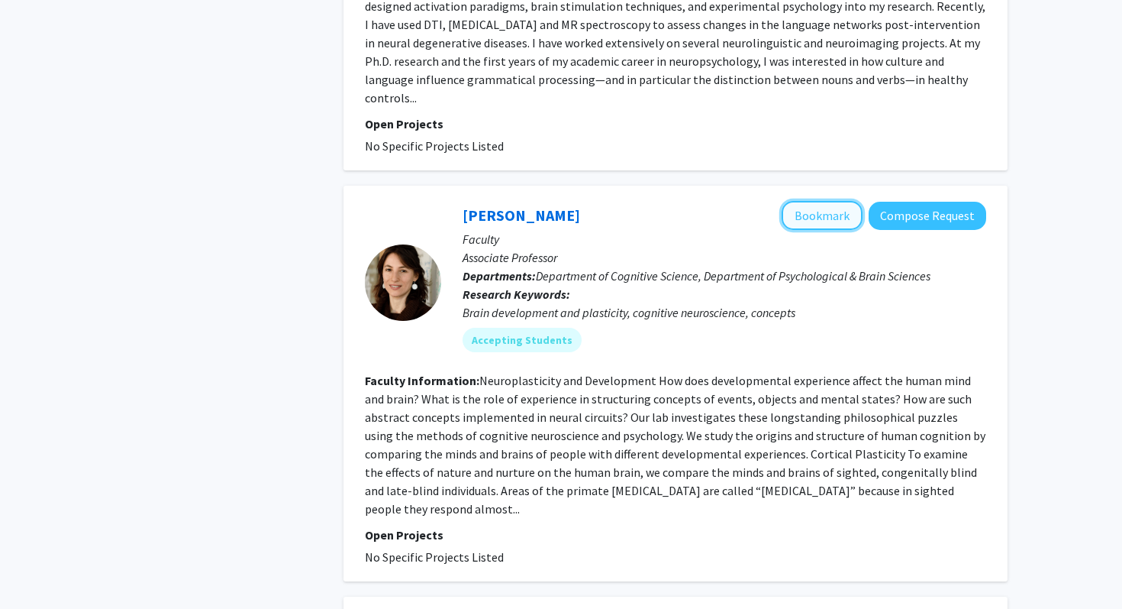
click at [832, 213] on button "Bookmark" at bounding box center [822, 215] width 81 height 29
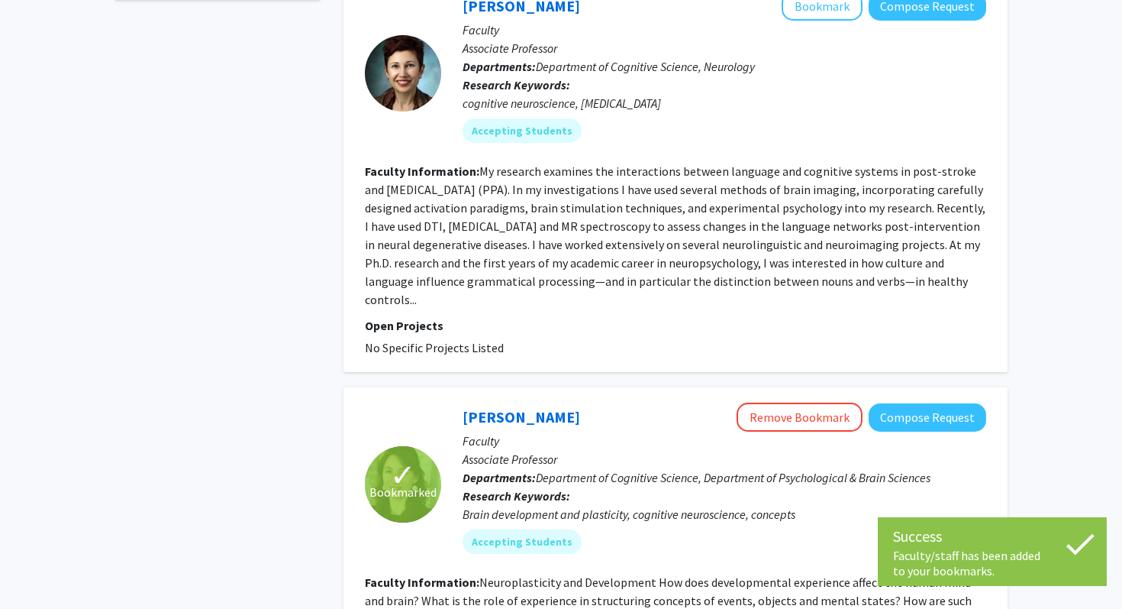
scroll to position [624, 0]
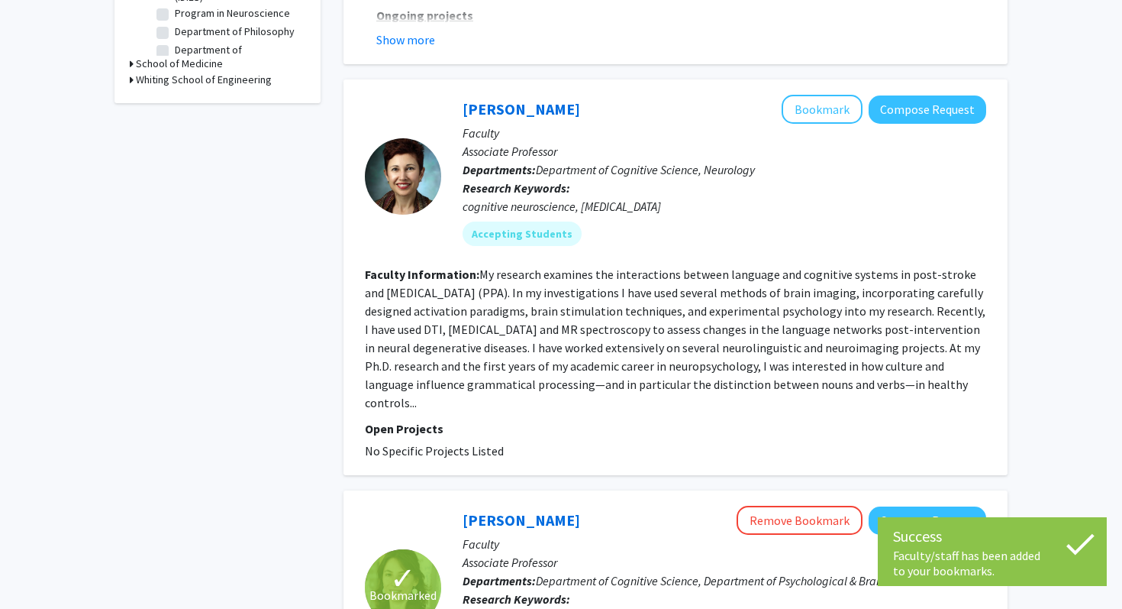
click at [817, 124] on p "Faculty" at bounding box center [725, 133] width 524 height 18
click at [815, 107] on button "Bookmark" at bounding box center [822, 109] width 81 height 29
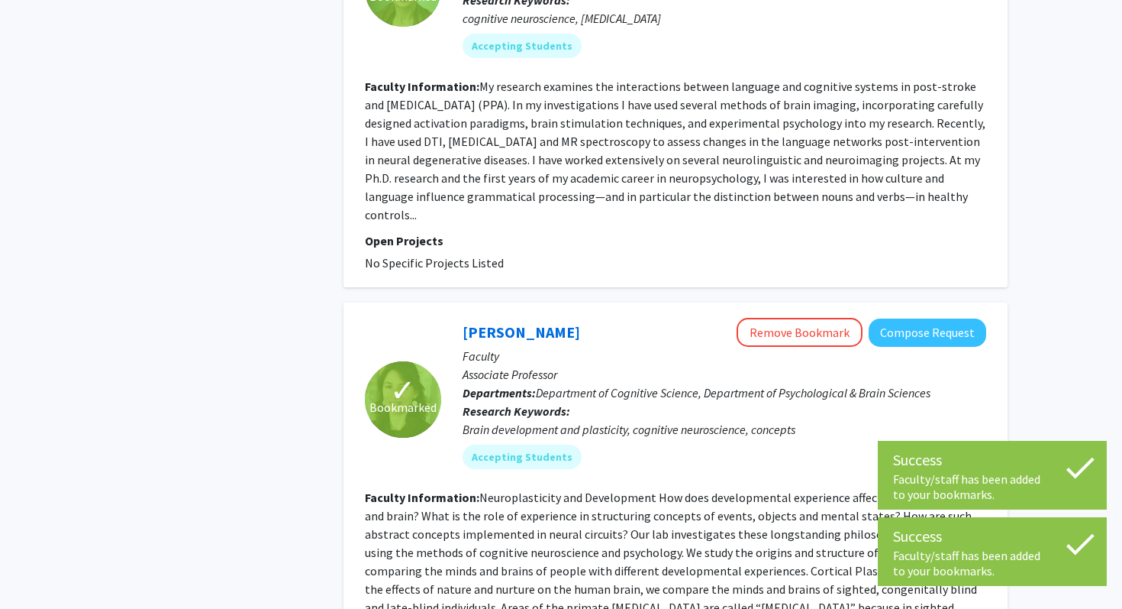
scroll to position [990, 0]
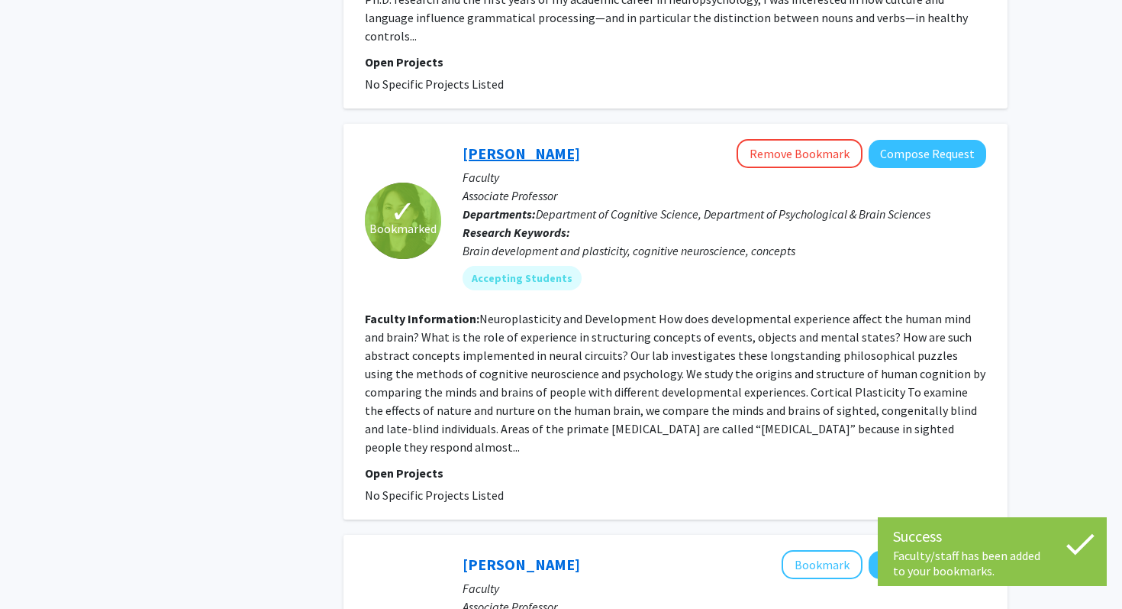
click at [541, 150] on link "Marina Bedny" at bounding box center [522, 153] width 118 height 19
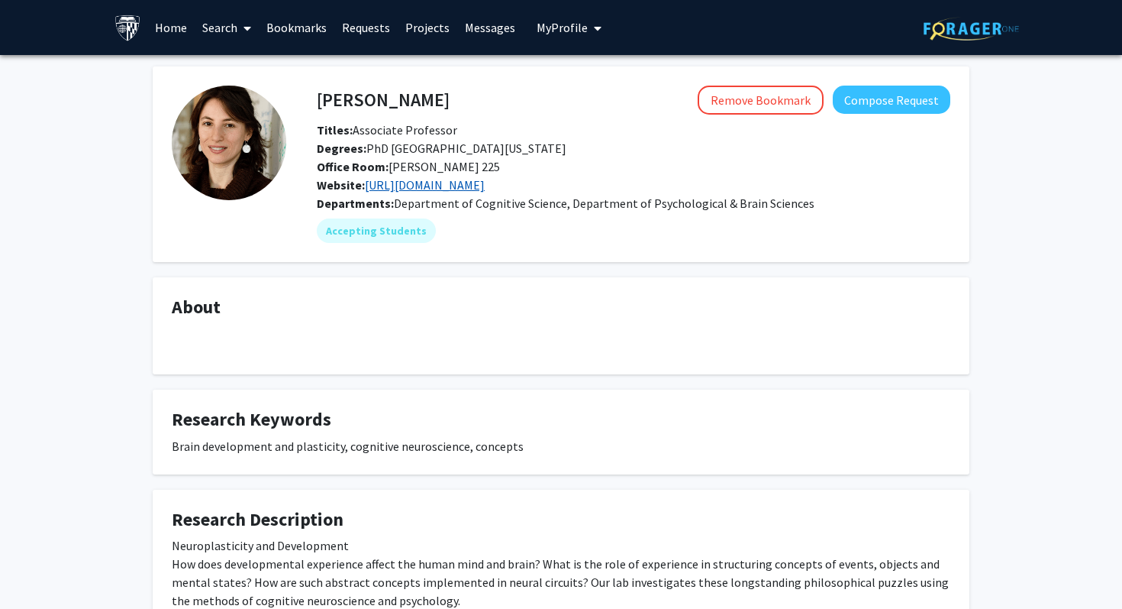
click at [399, 188] on link "https://bednylab.com/" at bounding box center [425, 184] width 120 height 15
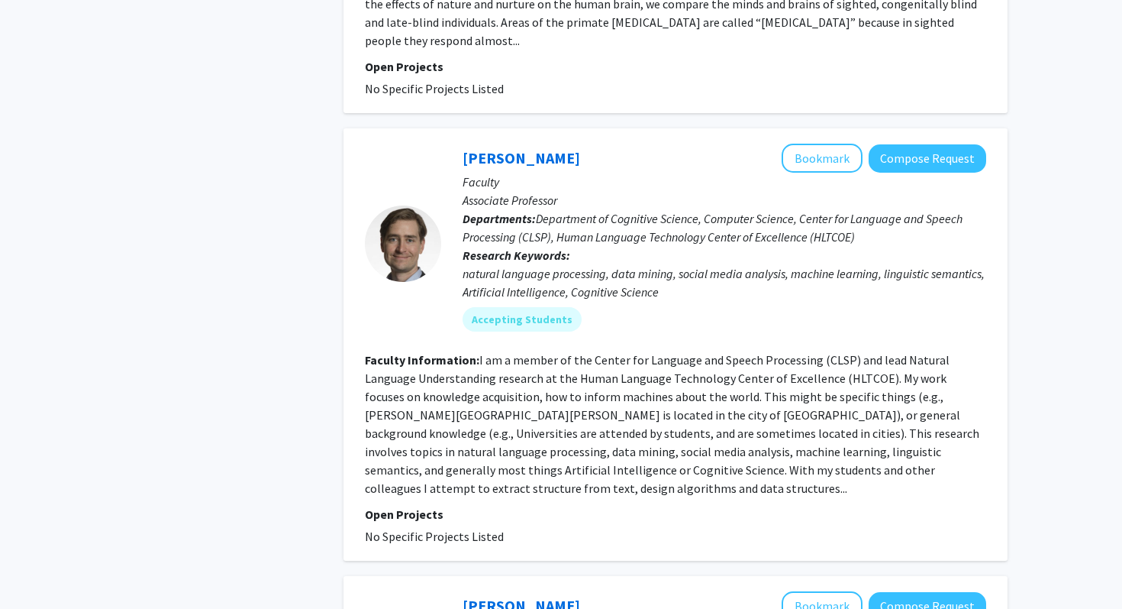
scroll to position [1400, 0]
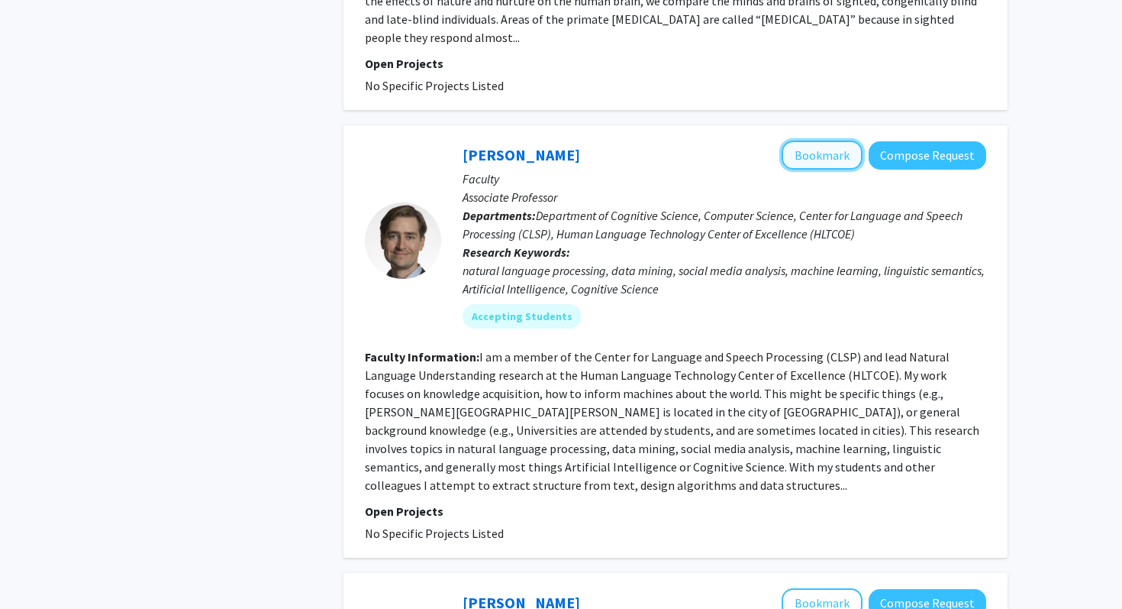
click at [844, 141] on button "Bookmark" at bounding box center [822, 155] width 81 height 29
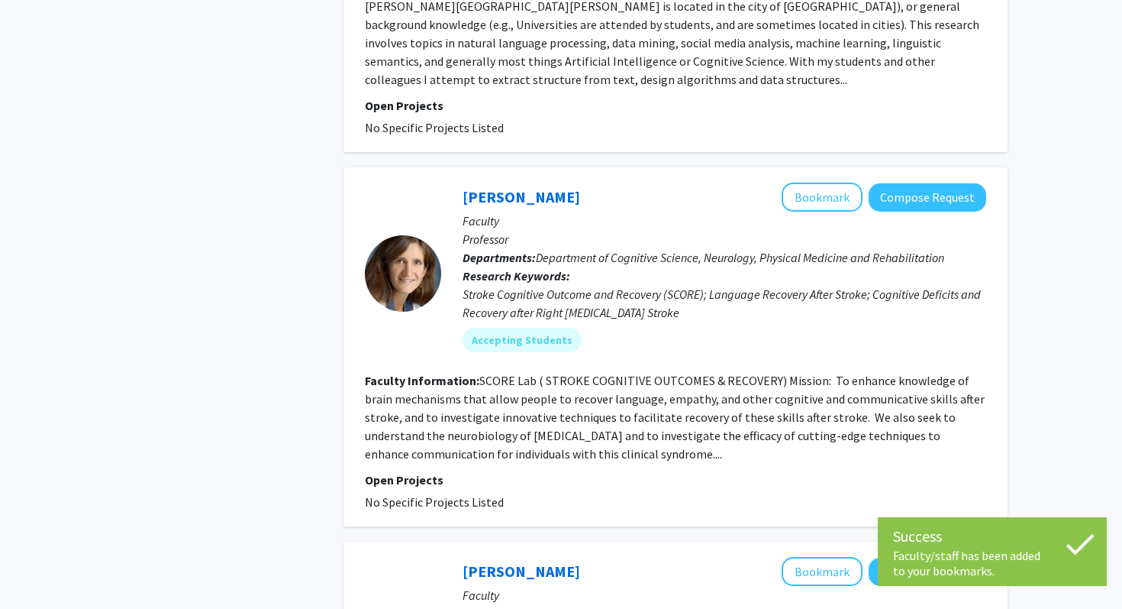
scroll to position [1807, 0]
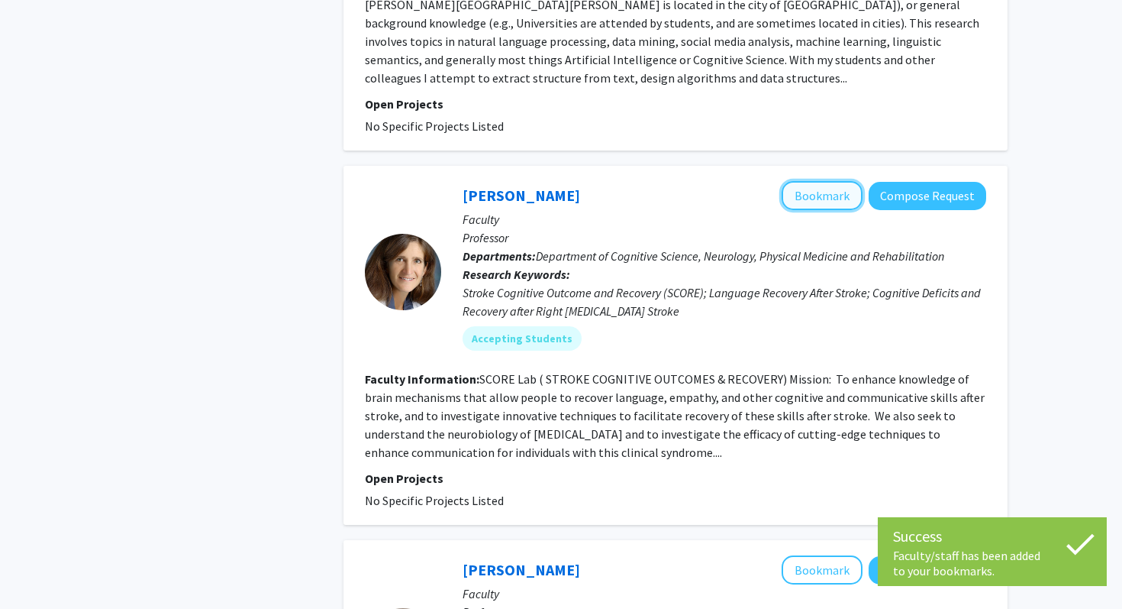
click at [818, 185] on button "Bookmark" at bounding box center [822, 195] width 81 height 29
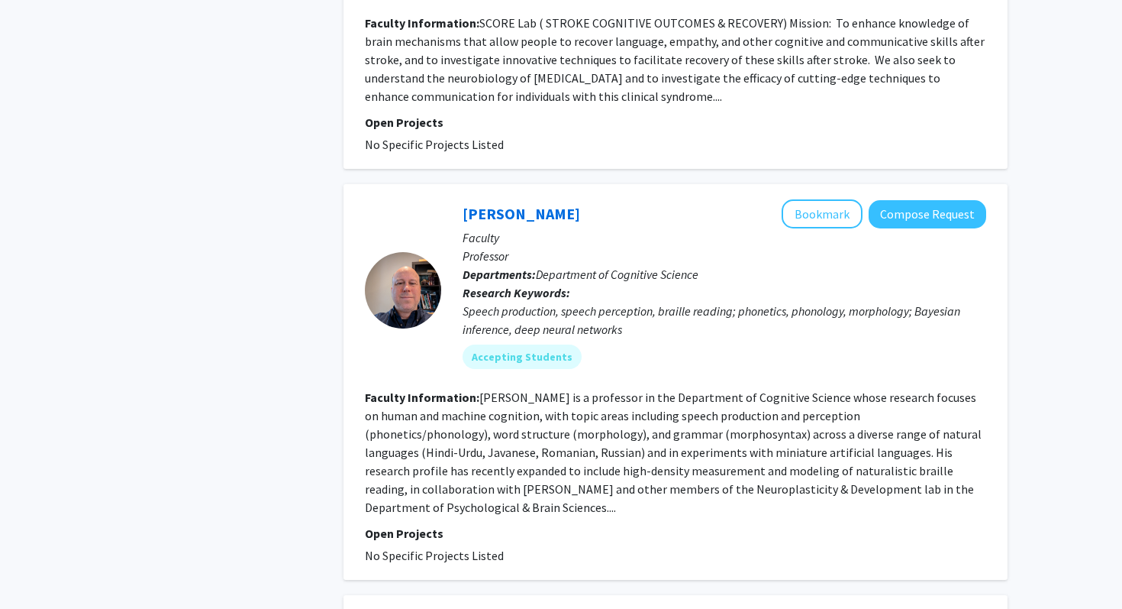
scroll to position [2192, 0]
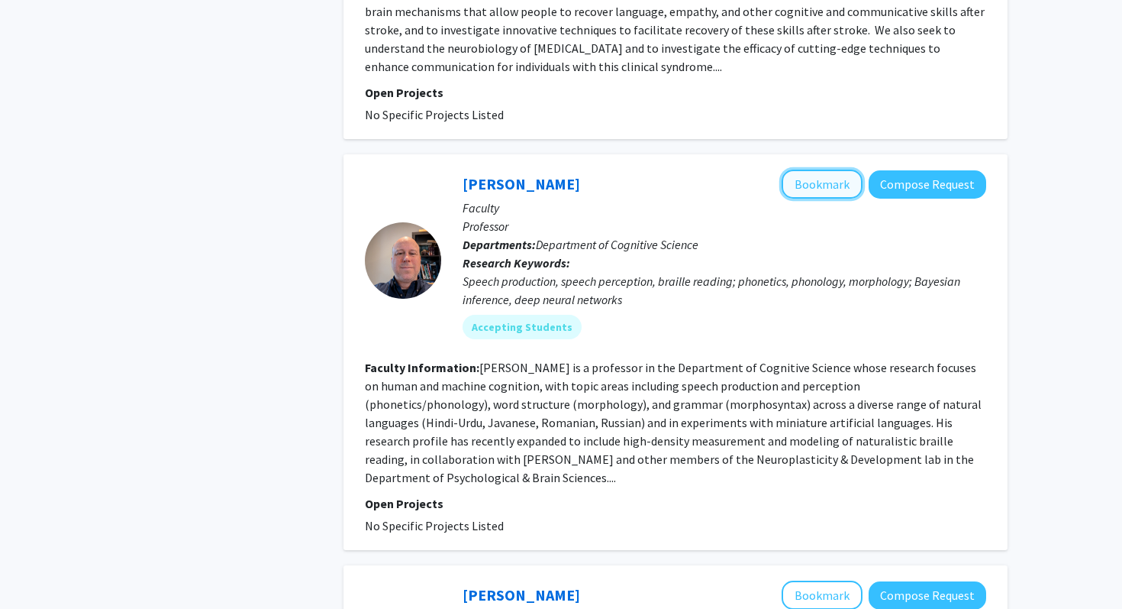
click at [824, 174] on button "Bookmark" at bounding box center [822, 184] width 81 height 29
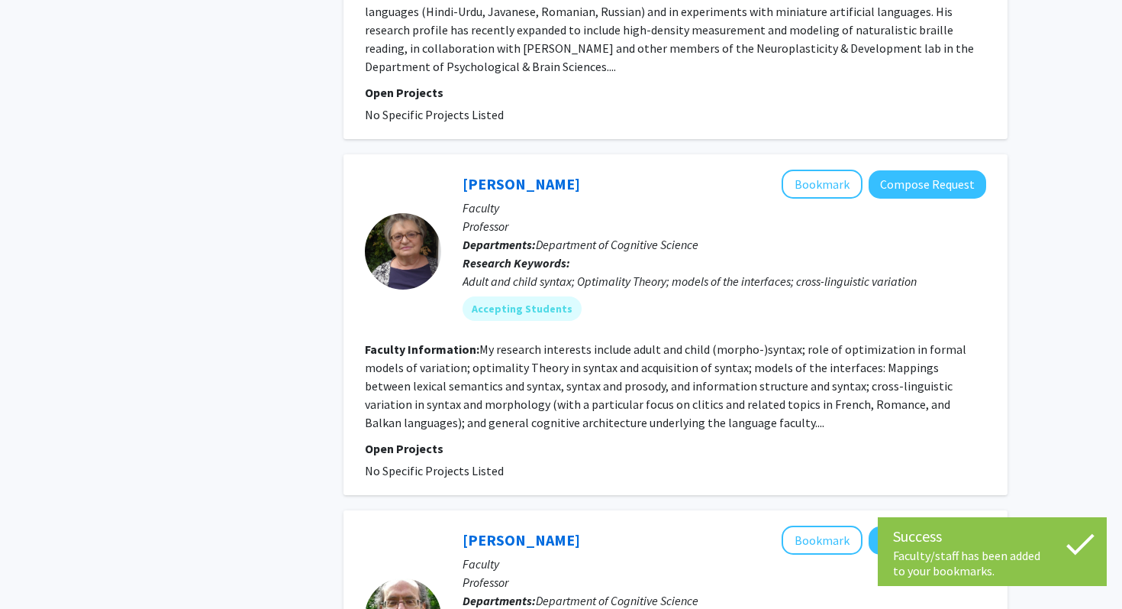
scroll to position [2606, 0]
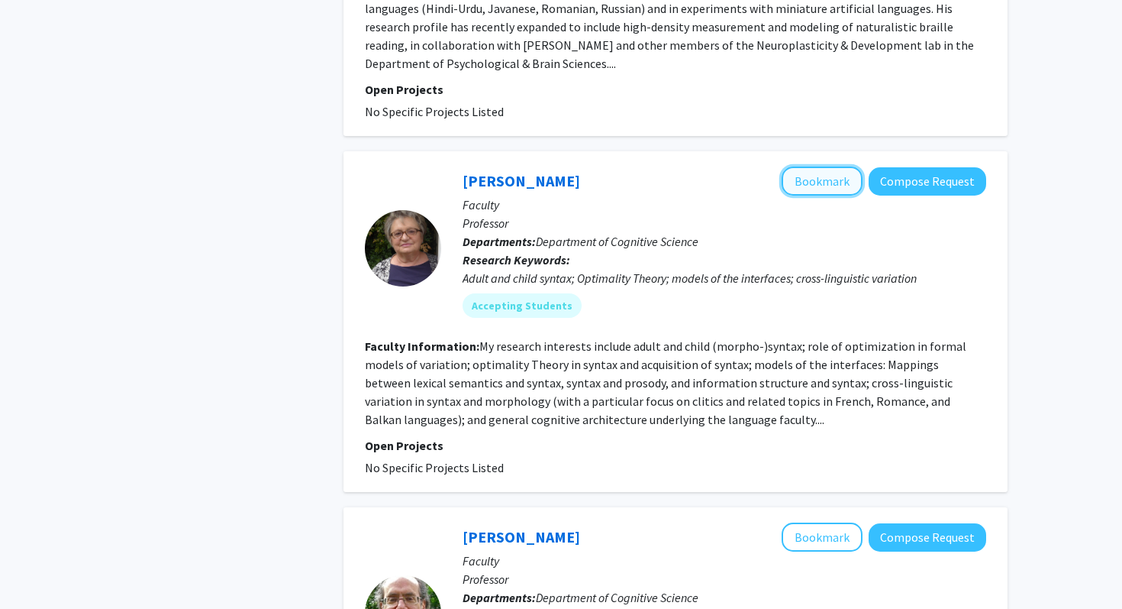
click at [810, 166] on button "Bookmark" at bounding box center [822, 180] width 81 height 29
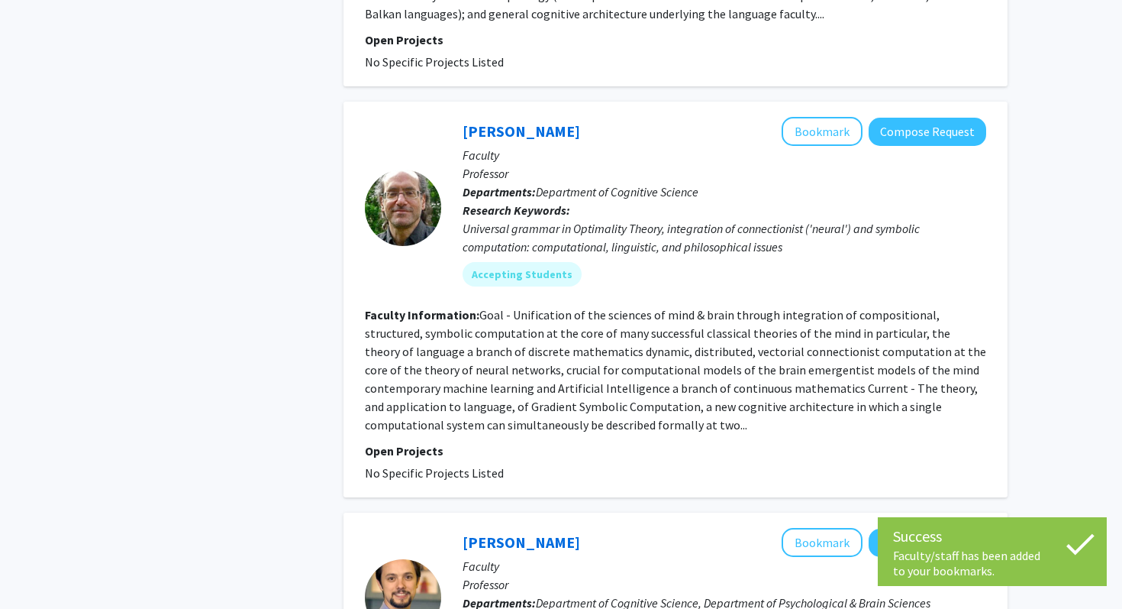
scroll to position [3015, 0]
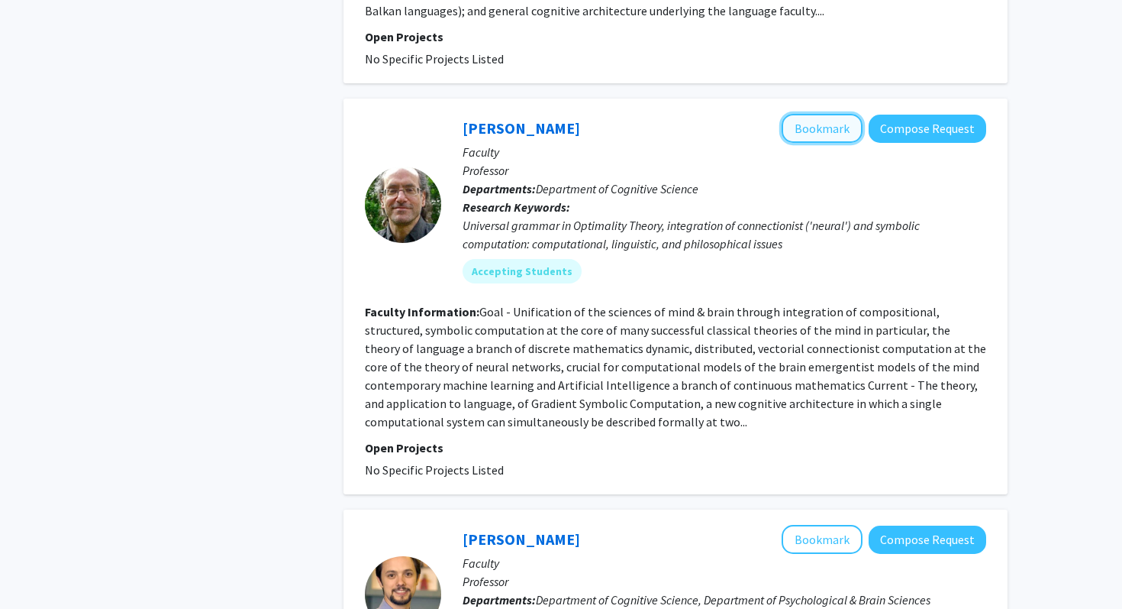
click at [828, 114] on button "Bookmark" at bounding box center [822, 128] width 81 height 29
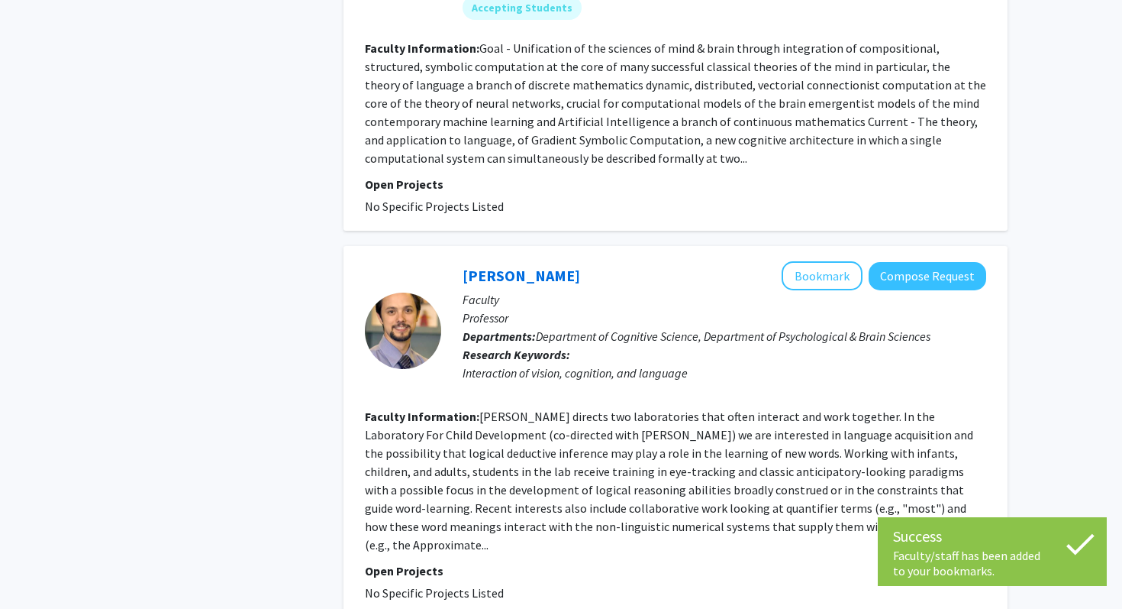
scroll to position [3308, 0]
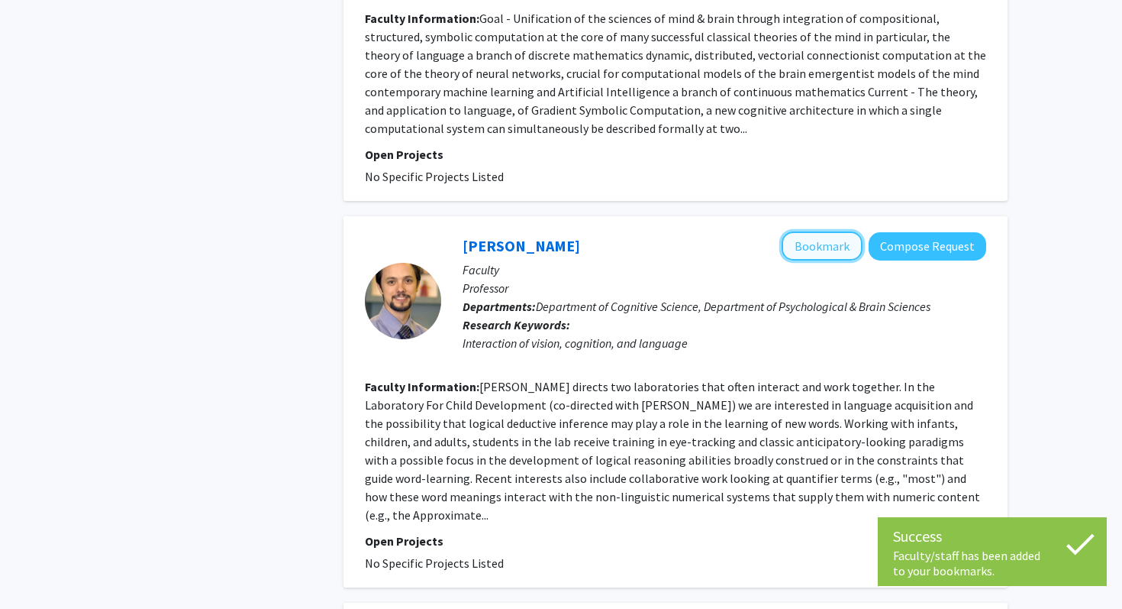
click at [825, 231] on button "Bookmark" at bounding box center [822, 245] width 81 height 29
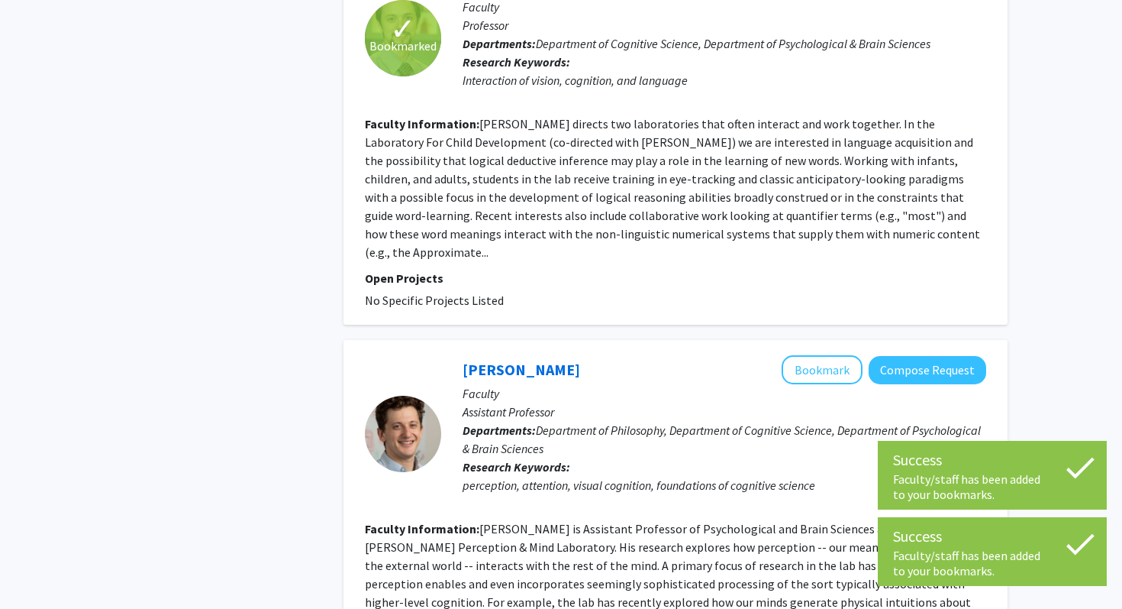
scroll to position [3619, 0]
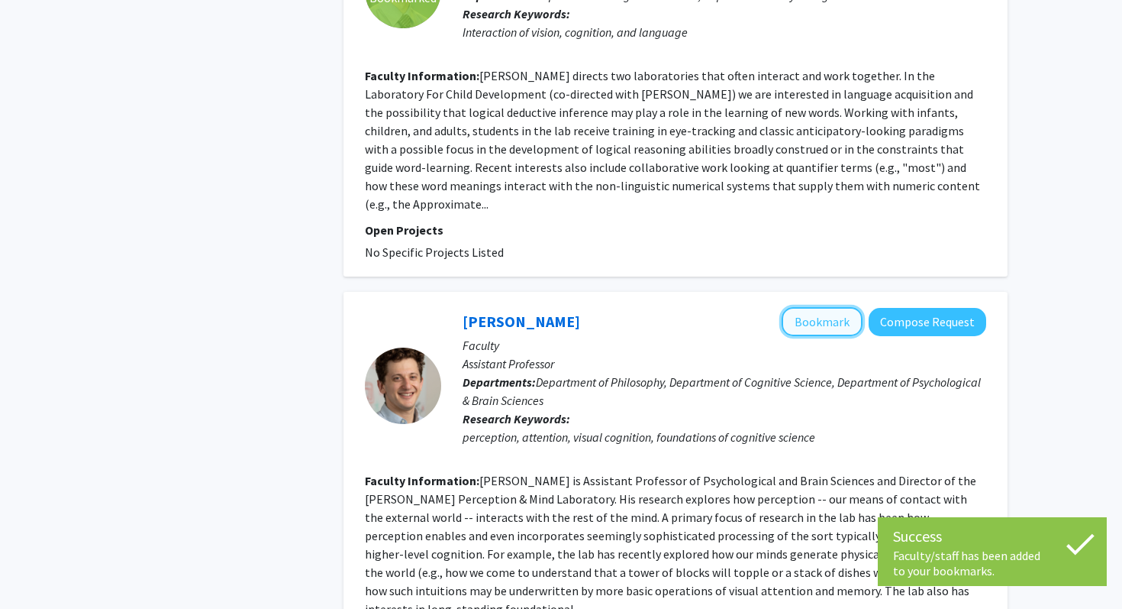
click at [819, 307] on button "Bookmark" at bounding box center [822, 321] width 81 height 29
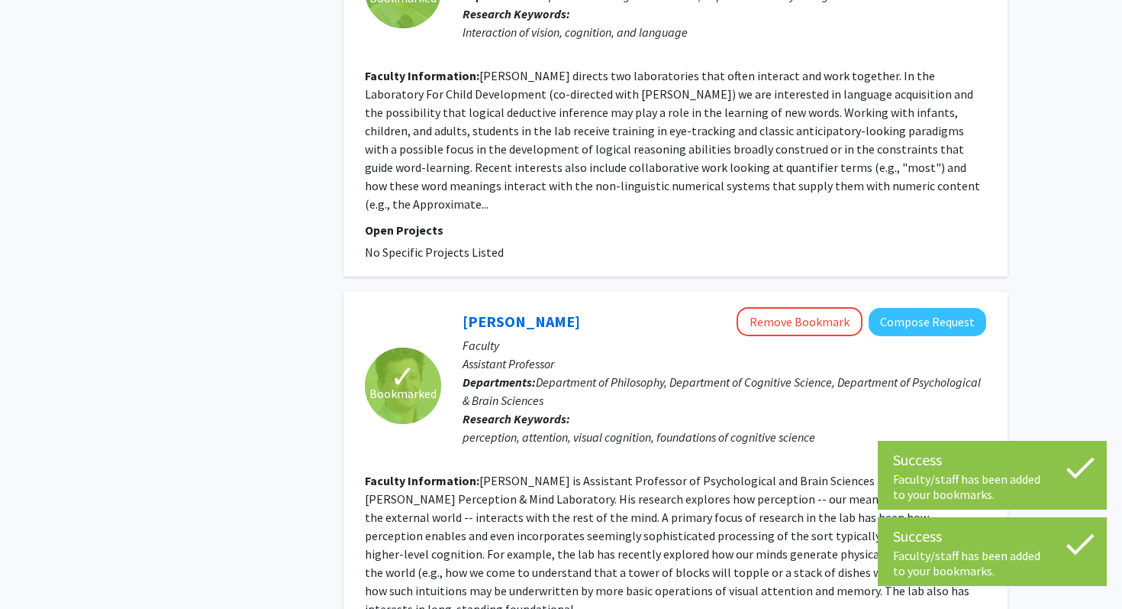
scroll to position [3805, 0]
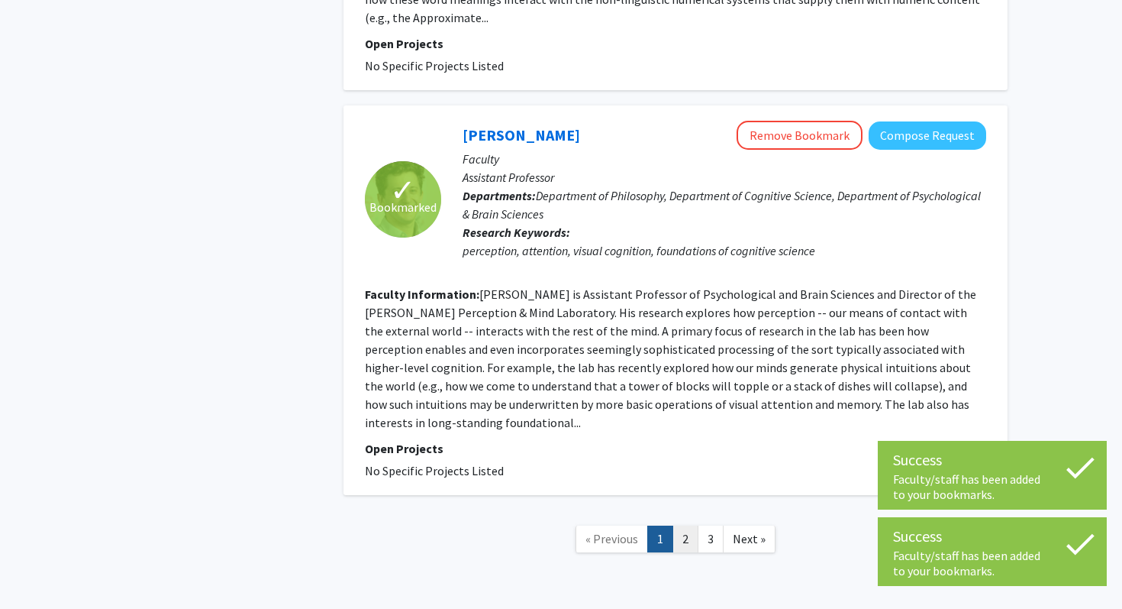
click at [693, 525] on link "2" at bounding box center [686, 538] width 26 height 27
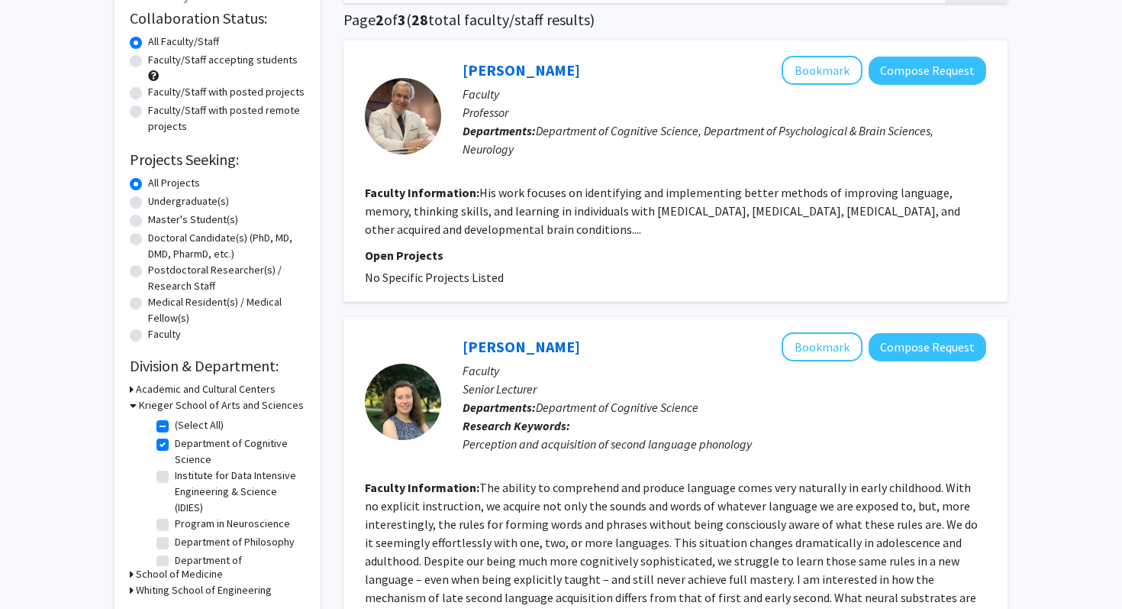
scroll to position [124, 0]
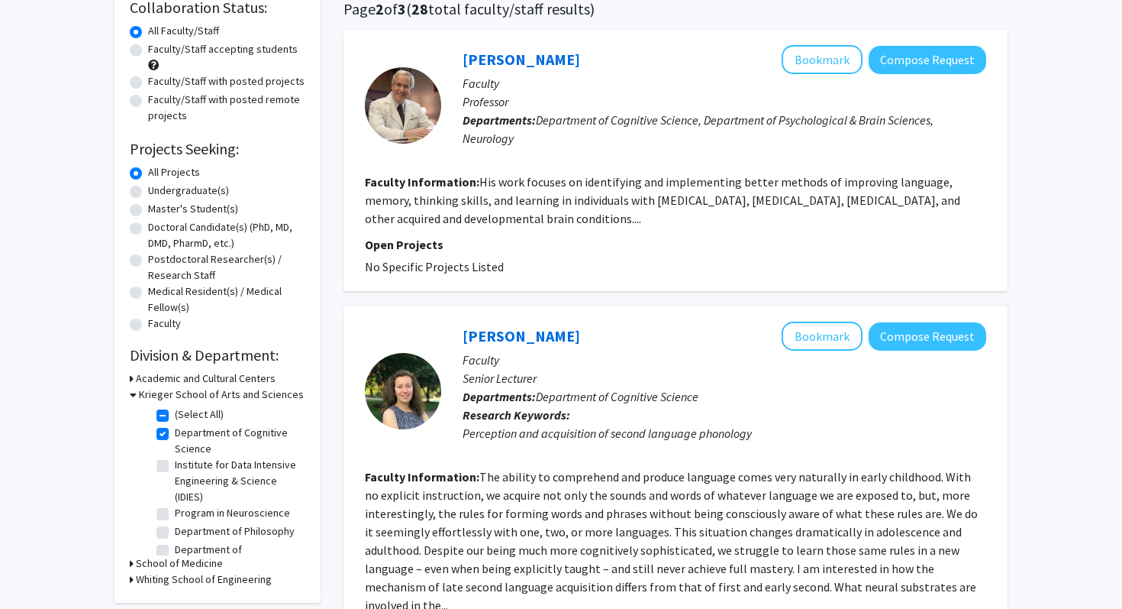
click at [221, 438] on label "Department of Cognitive Science" at bounding box center [238, 441] width 127 height 32
click at [185, 434] on input "Department of Cognitive Science" at bounding box center [180, 430] width 10 height 10
checkbox input "false"
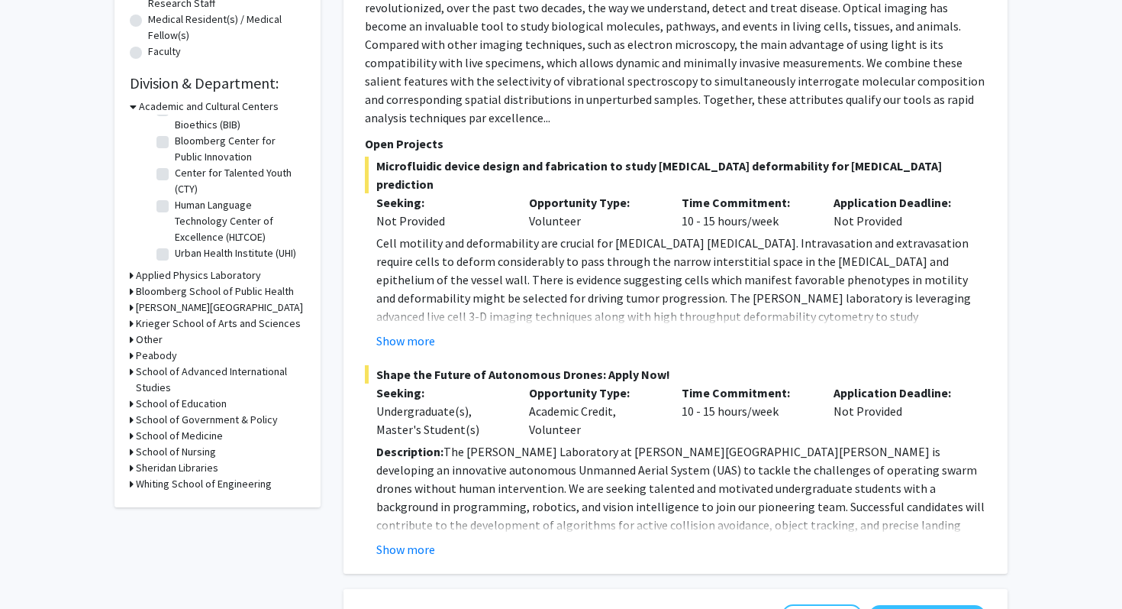
scroll to position [405, 0]
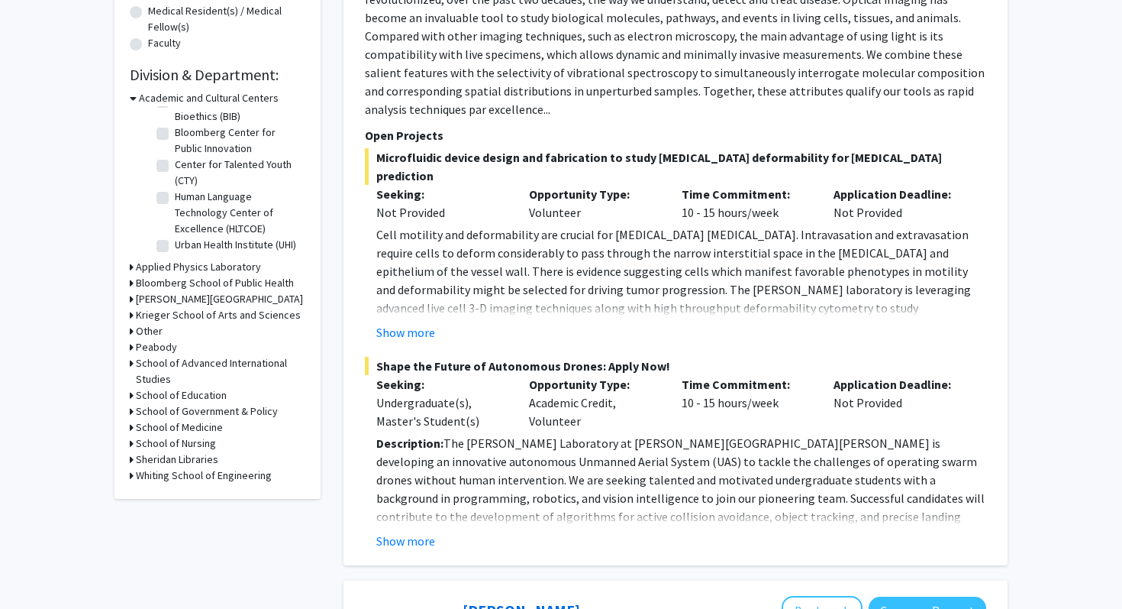
click at [228, 316] on h3 "Krieger School of Arts and Sciences" at bounding box center [218, 315] width 165 height 16
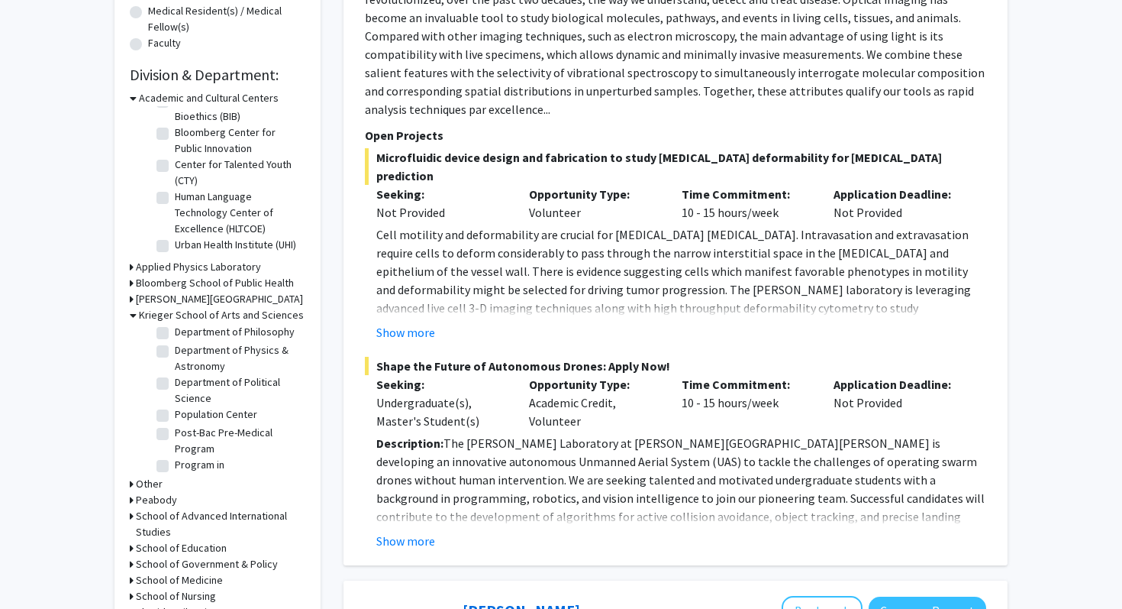
scroll to position [1204, 0]
click at [235, 520] on label "Department of Psychological & Brain Sciences" at bounding box center [238, 544] width 127 height 48
click at [185, 520] on input "Department of Psychological & Brain Sciences" at bounding box center [180, 525] width 10 height 10
checkbox input "true"
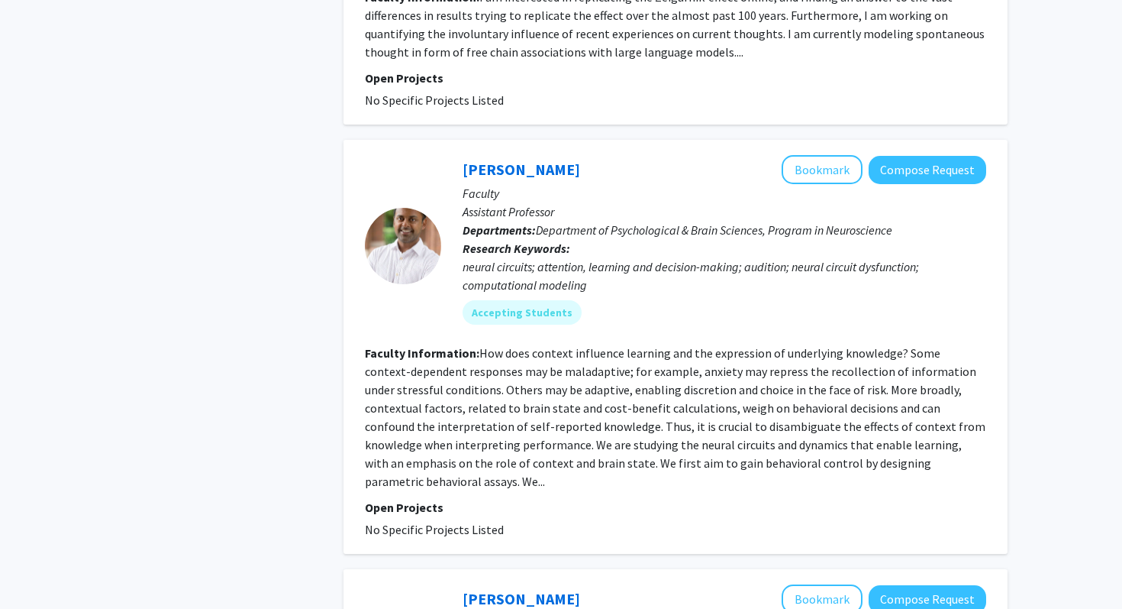
scroll to position [1063, 0]
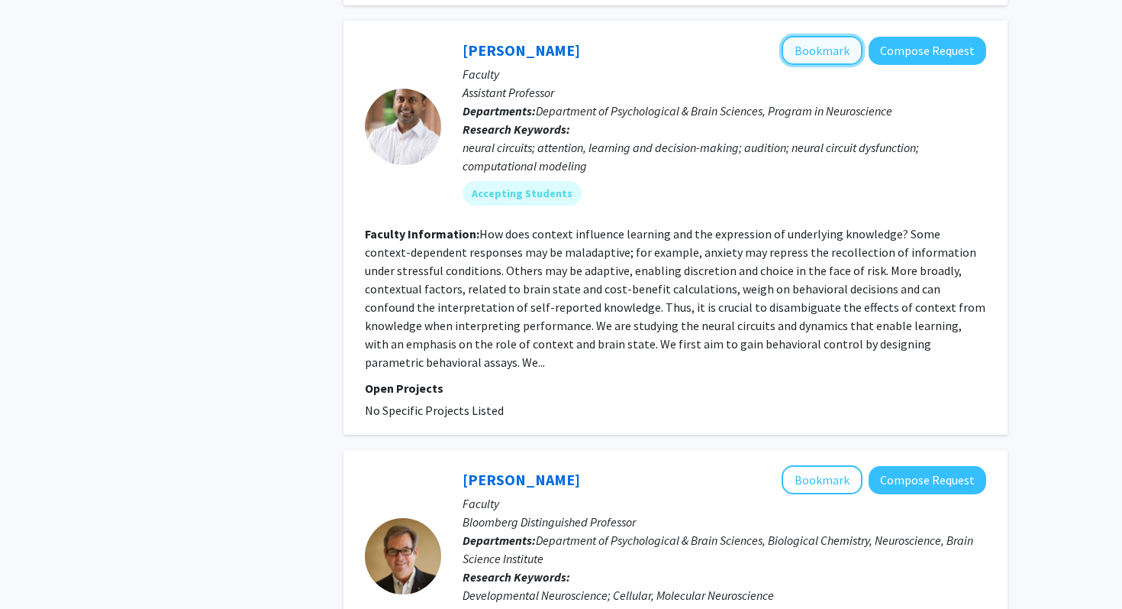
click at [829, 50] on button "Bookmark" at bounding box center [822, 50] width 81 height 29
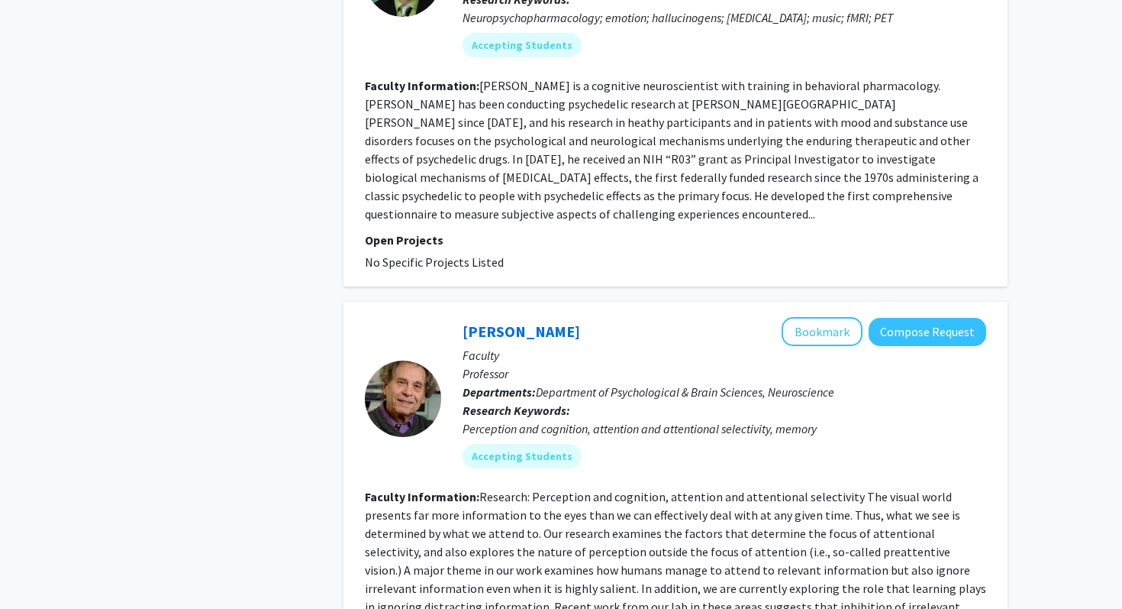
scroll to position [3829, 0]
